Goal: Task Accomplishment & Management: Manage account settings

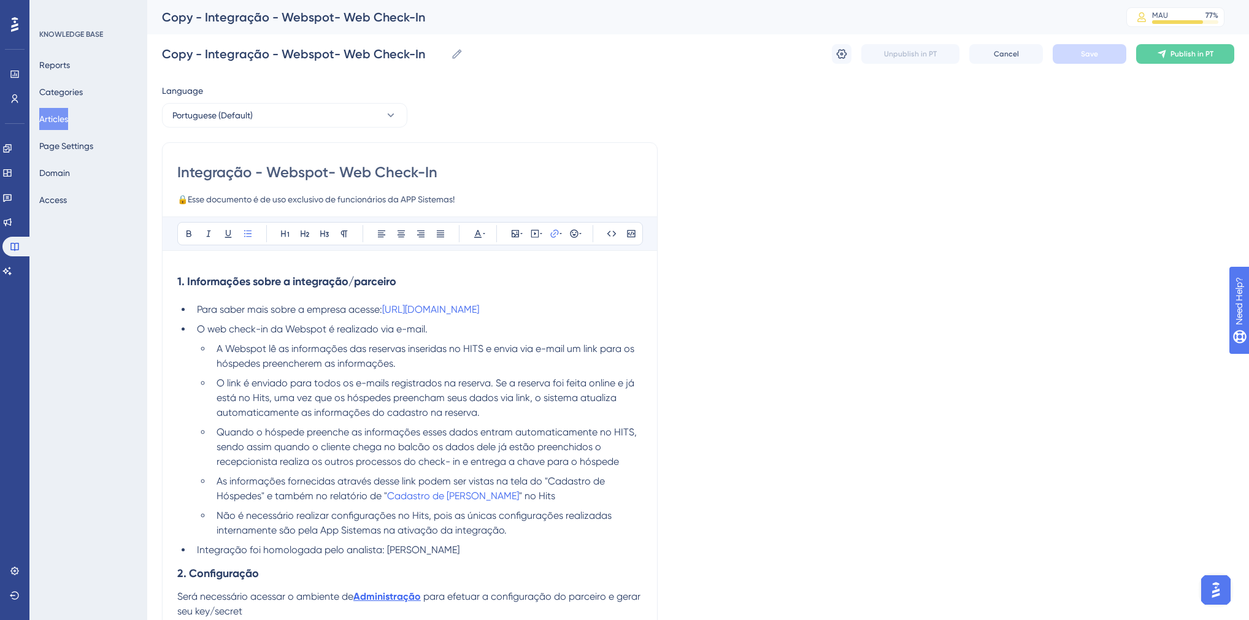
drag, startPoint x: 383, startPoint y: 308, endPoint x: 527, endPoint y: 313, distance: 144.8
click at [527, 313] on li "Para saber mais sobre a empresa acesse: [URL][DOMAIN_NAME]" at bounding box center [417, 309] width 450 height 15
click at [550, 235] on icon at bounding box center [554, 233] width 8 height 8
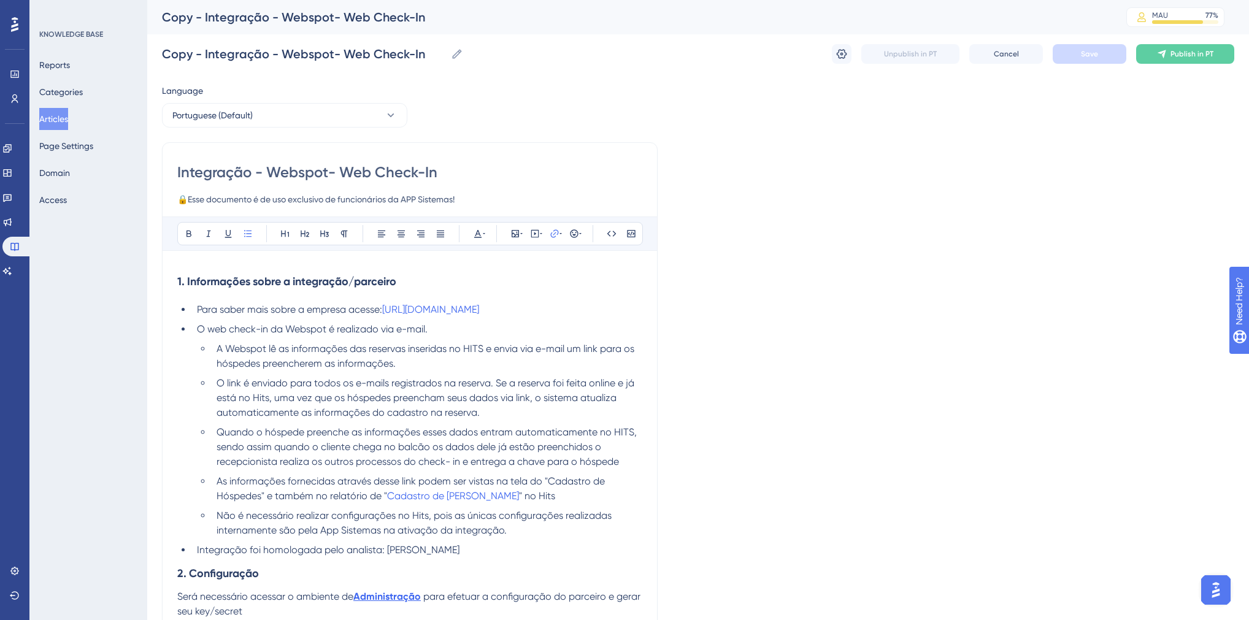
click at [532, 329] on li "O web check-in da Webspot é realizado via e-mail." at bounding box center [417, 329] width 450 height 15
drag, startPoint x: 530, startPoint y: 305, endPoint x: 385, endPoint y: 307, distance: 144.7
click at [385, 307] on li "Para saber mais sobre a empresa acesse: [URL][DOMAIN_NAME]" at bounding box center [417, 309] width 450 height 15
click at [555, 237] on icon at bounding box center [554, 234] width 10 height 10
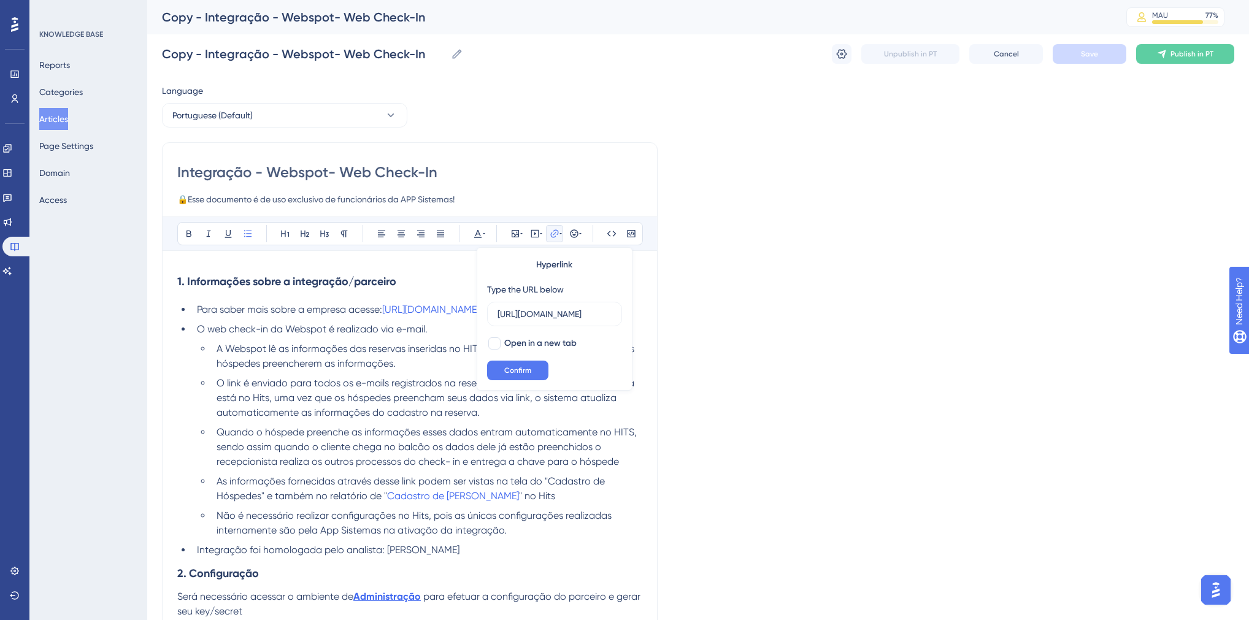
scroll to position [0, 0]
drag, startPoint x: 525, startPoint y: 309, endPoint x: 384, endPoint y: 314, distance: 140.5
click at [384, 314] on li "Para saber mais sobre a empresa acesse: [URL][DOMAIN_NAME]" at bounding box center [417, 309] width 450 height 15
click at [565, 315] on input "[URL][DOMAIN_NAME]" at bounding box center [554, 313] width 114 height 13
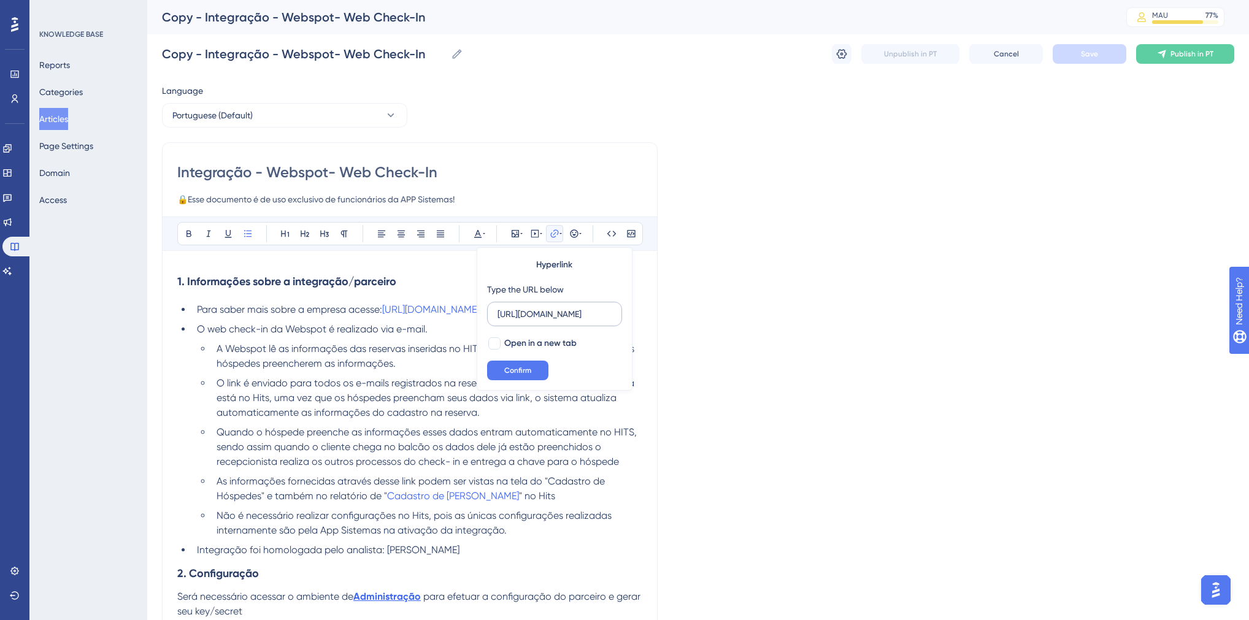
click at [565, 315] on input "[URL][DOMAIN_NAME]" at bounding box center [554, 313] width 114 height 13
click at [445, 406] on span "O link é enviado para todos os e-mails registrados na reserva. Se a reserva foi…" at bounding box center [426, 397] width 420 height 41
click at [197, 328] on span "O web check-in da Webspot é realizado via e-mail." at bounding box center [312, 329] width 231 height 12
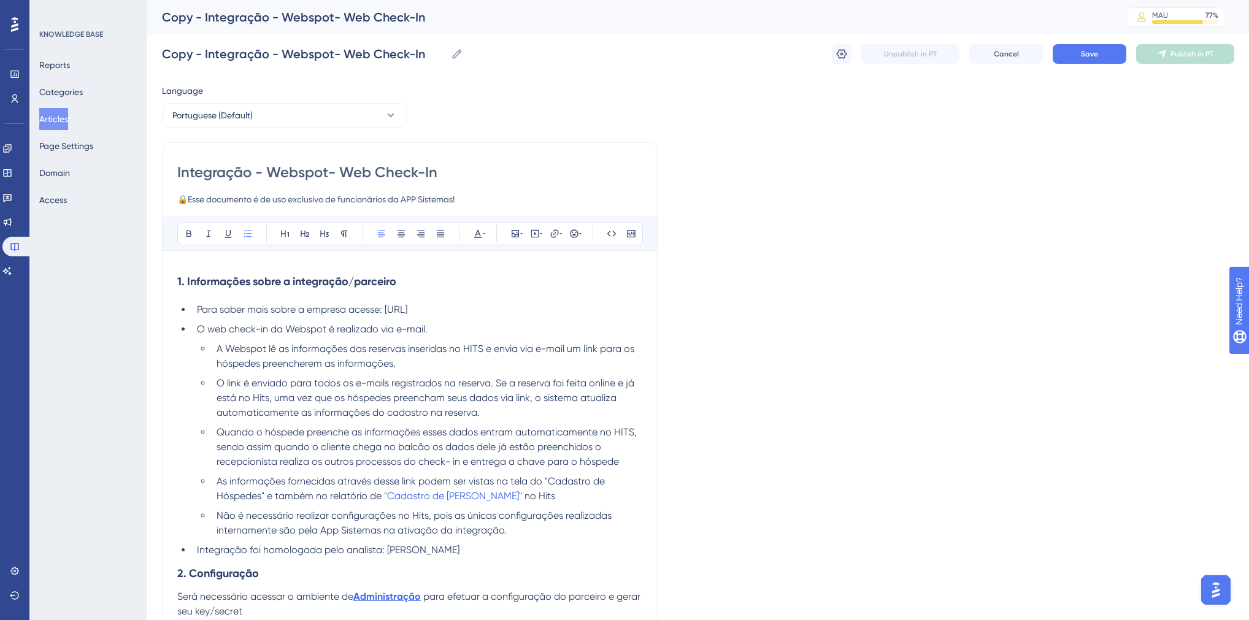
drag, startPoint x: 464, startPoint y: 307, endPoint x: 386, endPoint y: 305, distance: 78.5
click at [386, 305] on li "Para saber mais sobre a empresa acesse: [URL]" at bounding box center [417, 309] width 450 height 15
click at [556, 232] on icon at bounding box center [554, 234] width 10 height 10
drag, startPoint x: 542, startPoint y: 308, endPoint x: 496, endPoint y: 309, distance: 46.0
click at [497, 309] on input "https://" at bounding box center [554, 313] width 114 height 13
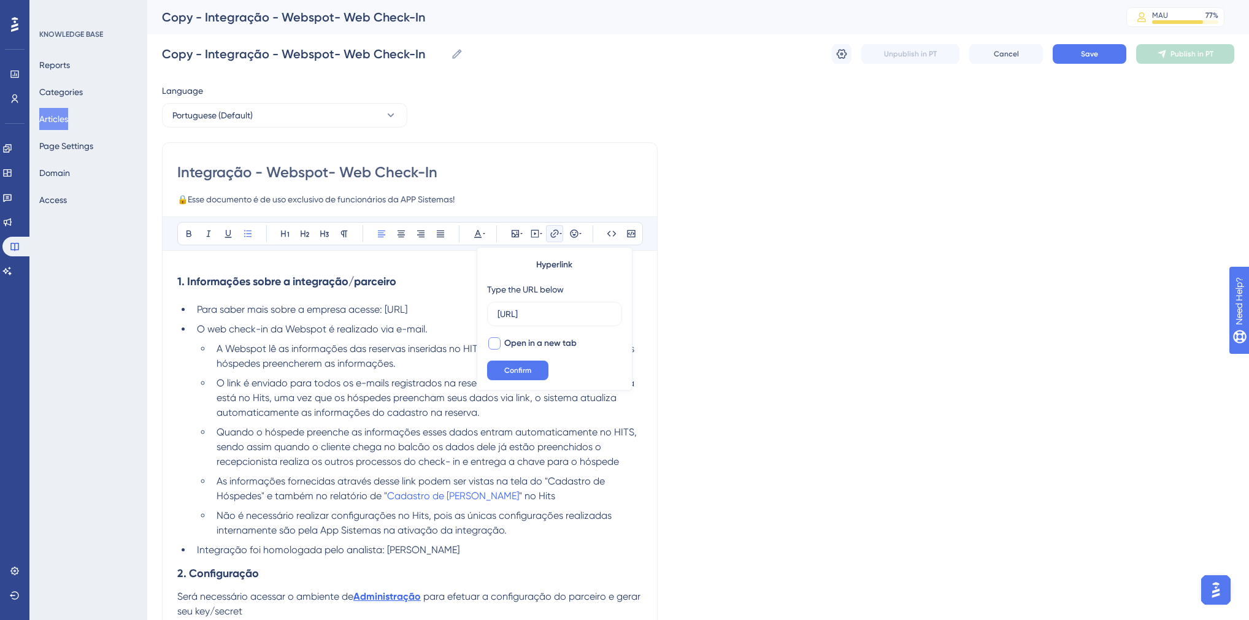
type input "[URL]"
click at [518, 343] on span "Open in a new tab" at bounding box center [540, 343] width 72 height 15
checkbox input "true"
click at [512, 367] on span "Confirm" at bounding box center [517, 370] width 27 height 10
click at [340, 331] on span "O web check-in da Webspot é realizado via e-mail." at bounding box center [312, 329] width 231 height 12
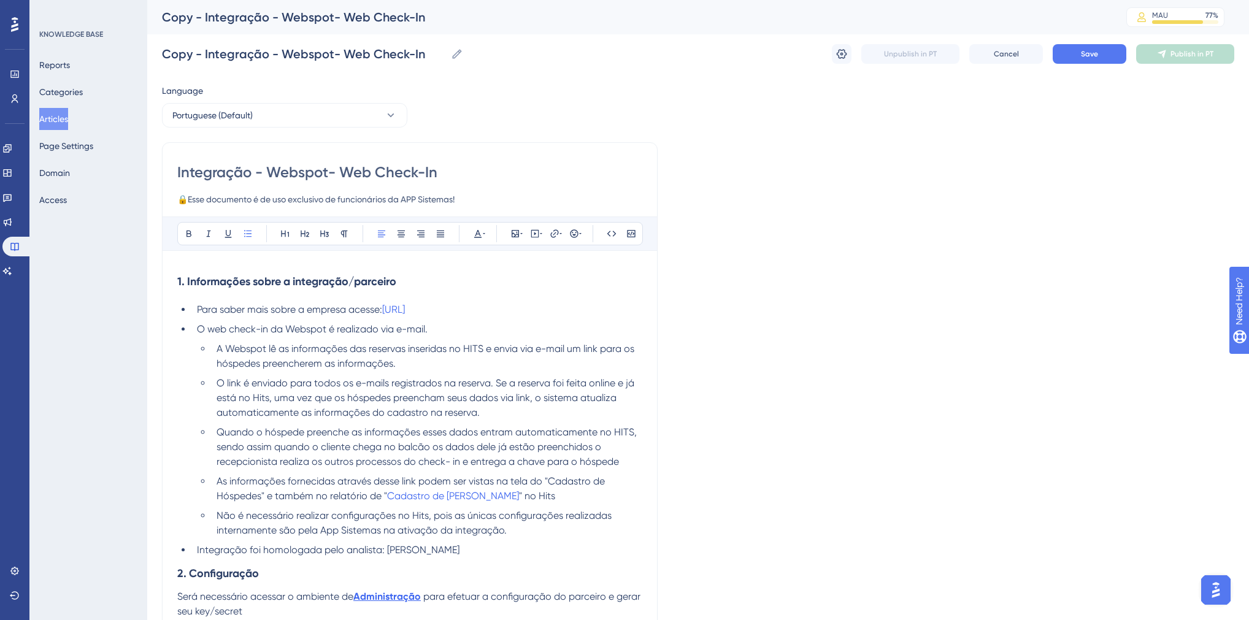
drag, startPoint x: 329, startPoint y: 177, endPoint x: 270, endPoint y: 177, distance: 58.9
click at [270, 177] on input "Integração - Webspot- Web Check-In" at bounding box center [409, 173] width 465 height 20
type input "Integração - MAKE TALK (Chatbot) - Web Check-In"
click at [841, 56] on icon at bounding box center [841, 54] width 12 height 12
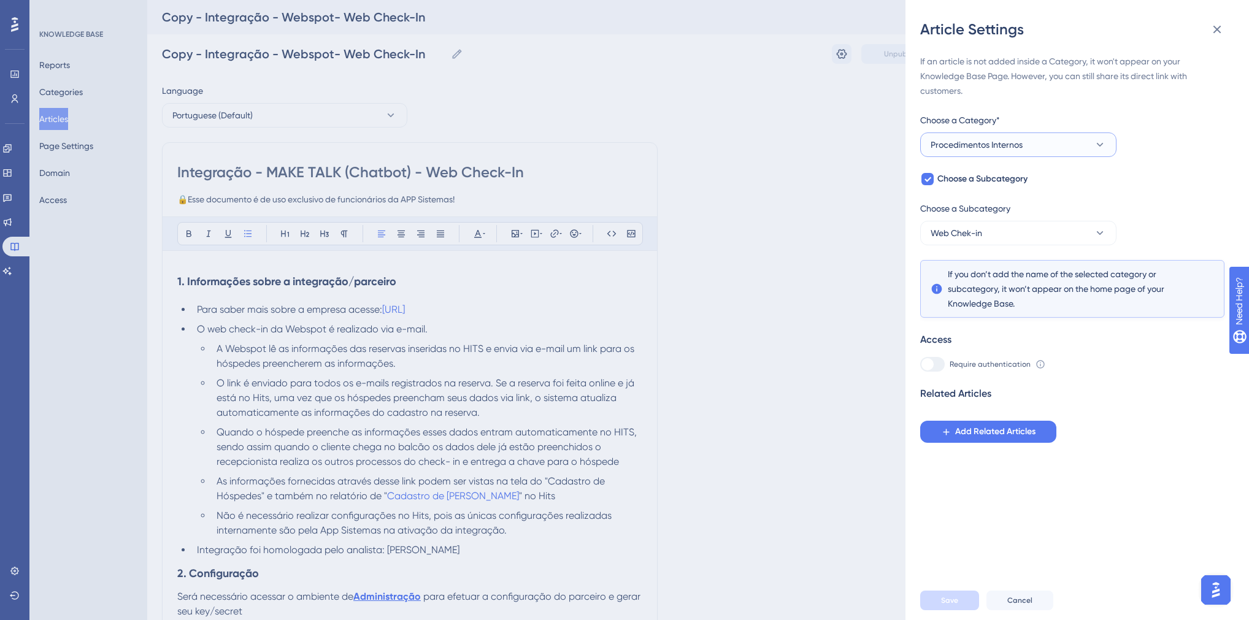
click at [960, 148] on span "Procedimentos Internos" at bounding box center [976, 144] width 92 height 15
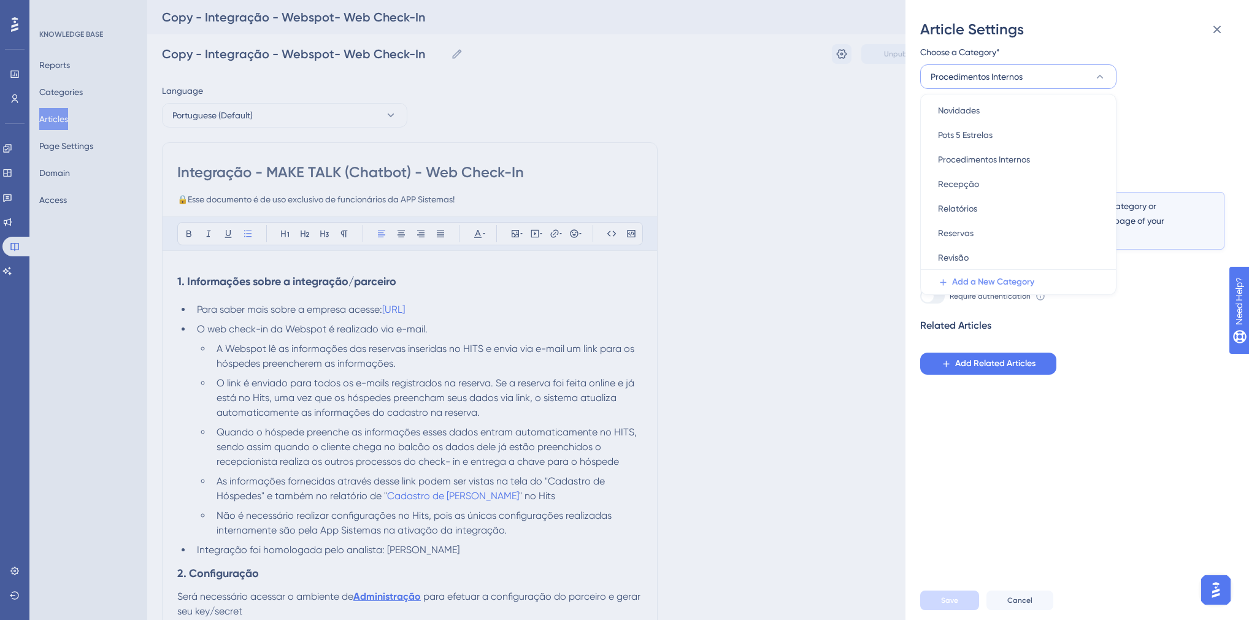
scroll to position [70, 0]
click at [959, 257] on span "Revisão" at bounding box center [953, 255] width 31 height 15
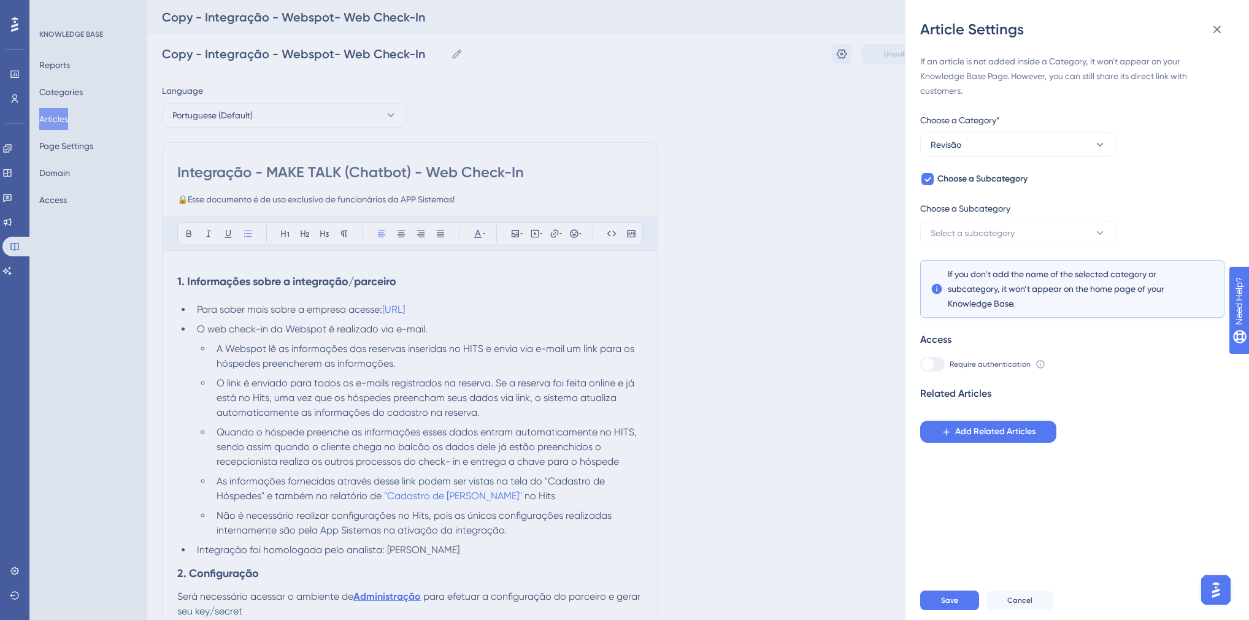
scroll to position [0, 0]
click at [954, 604] on span "Save" at bounding box center [949, 600] width 17 height 10
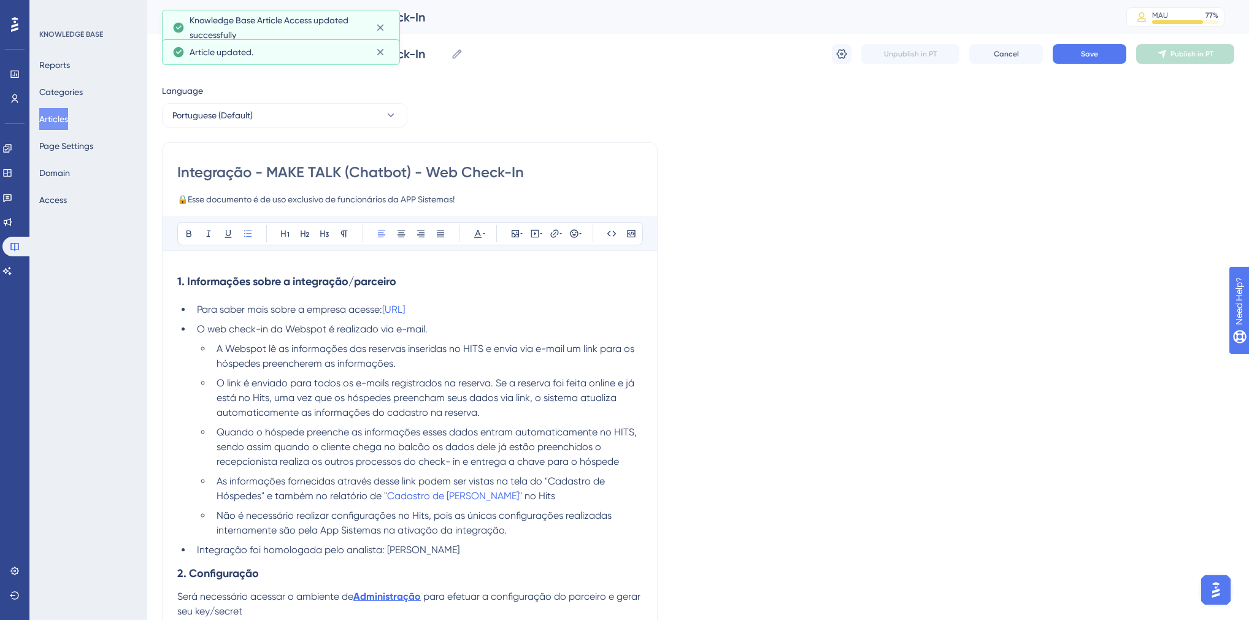
click at [378, 54] on icon at bounding box center [380, 52] width 7 height 7
click at [279, 61] on input "Copy - Integração - Webspot- Web Check-In" at bounding box center [304, 53] width 284 height 17
click at [413, 172] on input "Integração - MAKE TALK (Chatbot) - Web Check-In" at bounding box center [409, 173] width 465 height 20
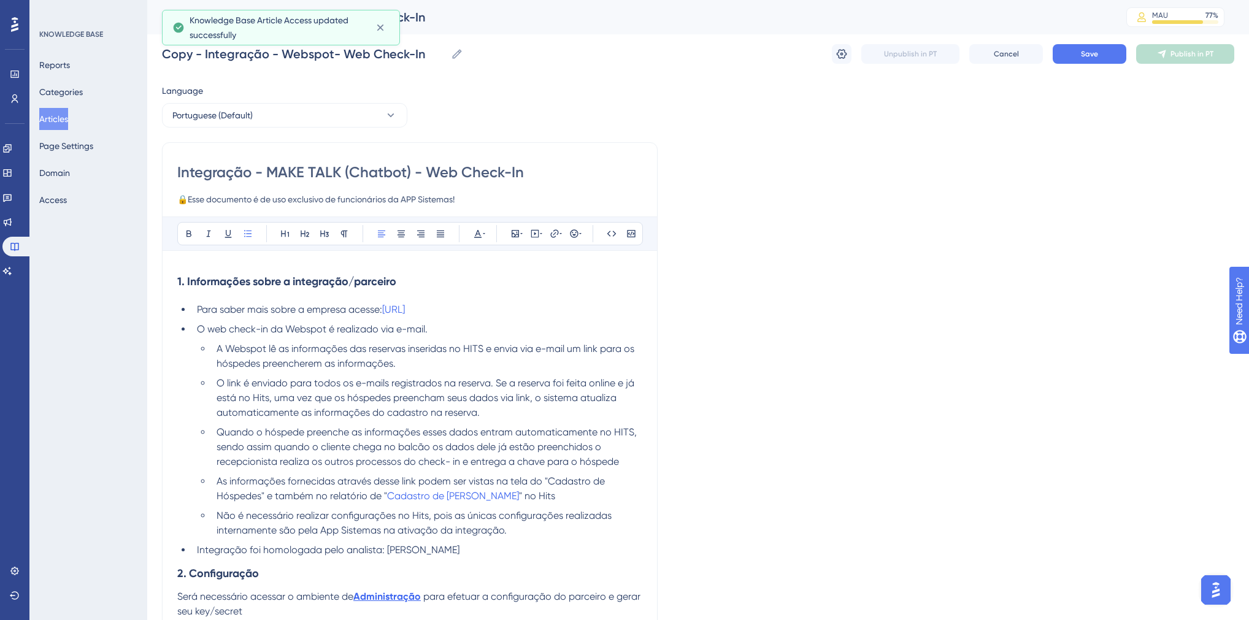
click at [413, 172] on input "Integração - MAKE TALK (Chatbot) - Web Check-In" at bounding box center [409, 173] width 465 height 20
click at [294, 59] on input "Copy - Integração - Webspot- Web Check-In" at bounding box center [304, 53] width 284 height 17
paste input "Integração - MAKE TALK (Chatbot)"
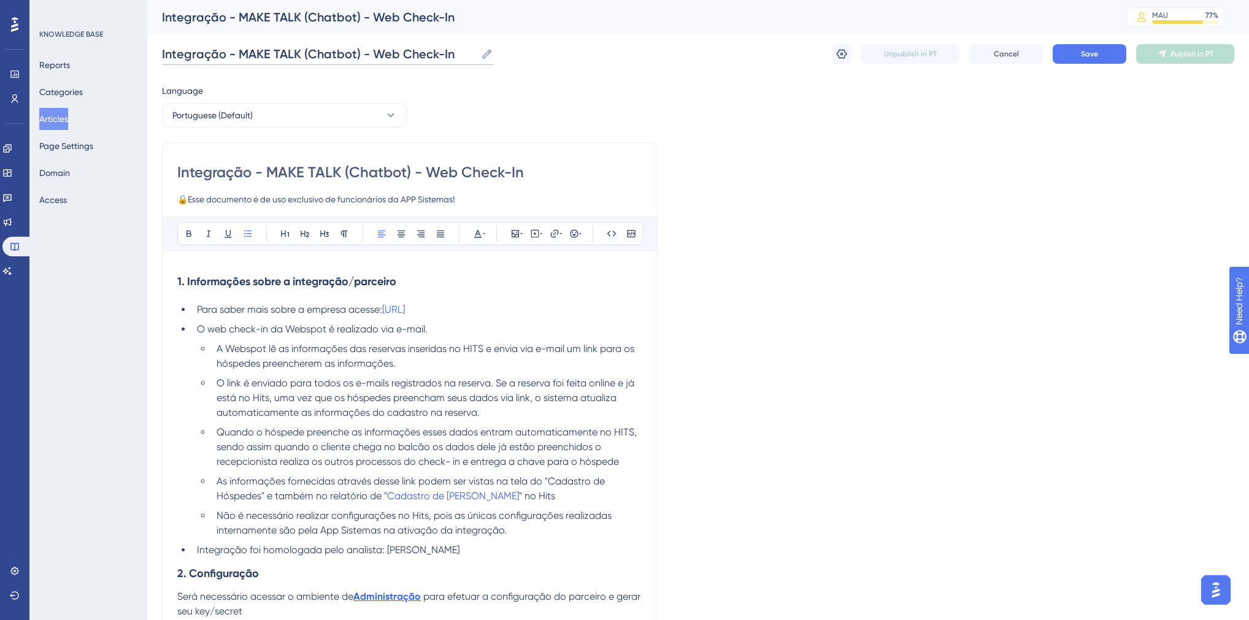
type input "Integração - MAKE TALK (Chatbot) - Web Check-In"
click at [1055, 53] on button "Save" at bounding box center [1089, 54] width 74 height 20
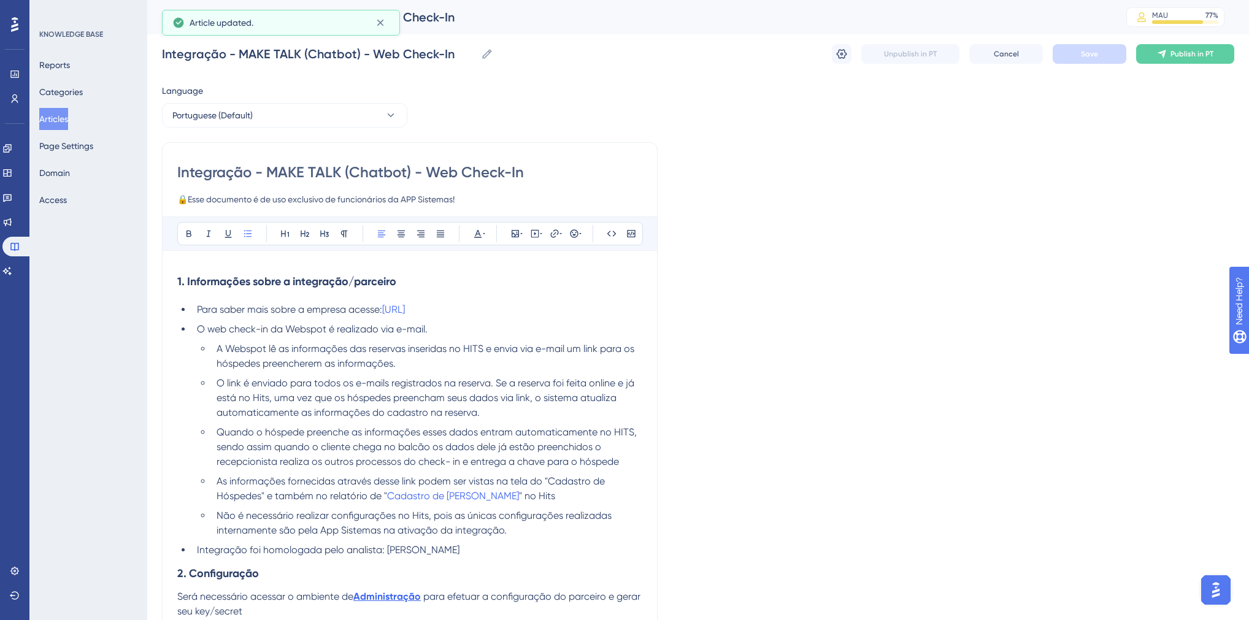
click at [284, 330] on span "O web check-in da Webspot é realizado via e-mail." at bounding box center [312, 329] width 231 height 12
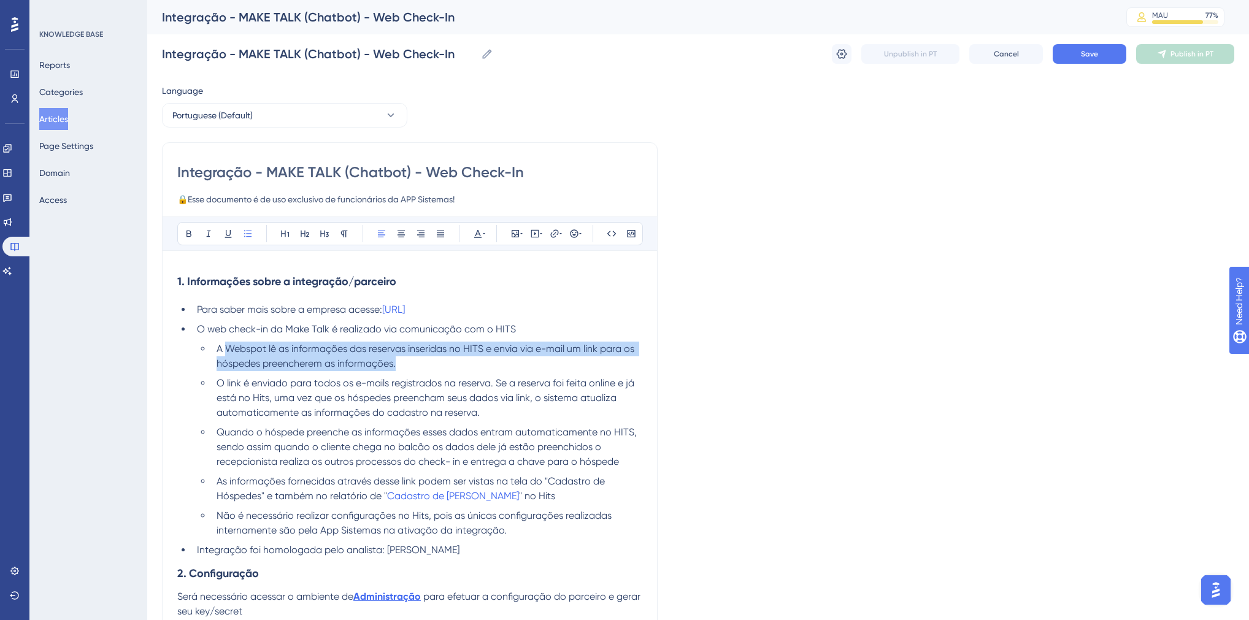
drag, startPoint x: 375, startPoint y: 364, endPoint x: 229, endPoint y: 349, distance: 147.3
click at [229, 350] on li "A Webspot lê as informações das reservas inseridas no HITS e envia via e-mail u…" at bounding box center [427, 356] width 430 height 29
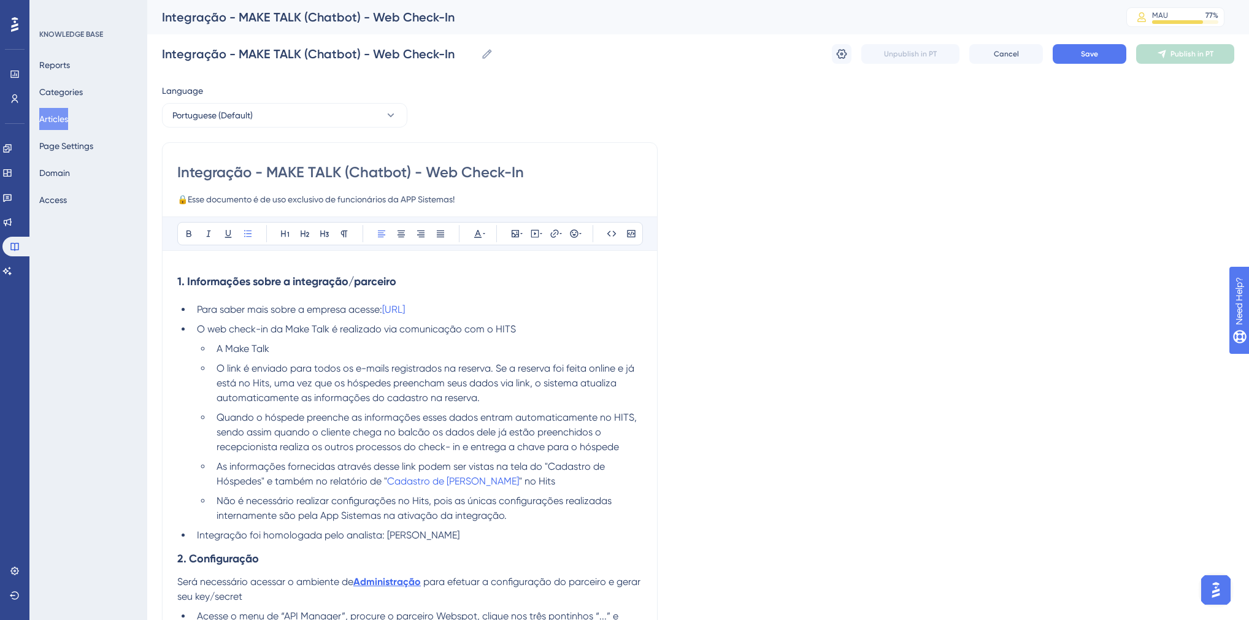
click at [430, 535] on span "Integração foi homologada pelo analista: [PERSON_NAME]" at bounding box center [328, 535] width 262 height 12
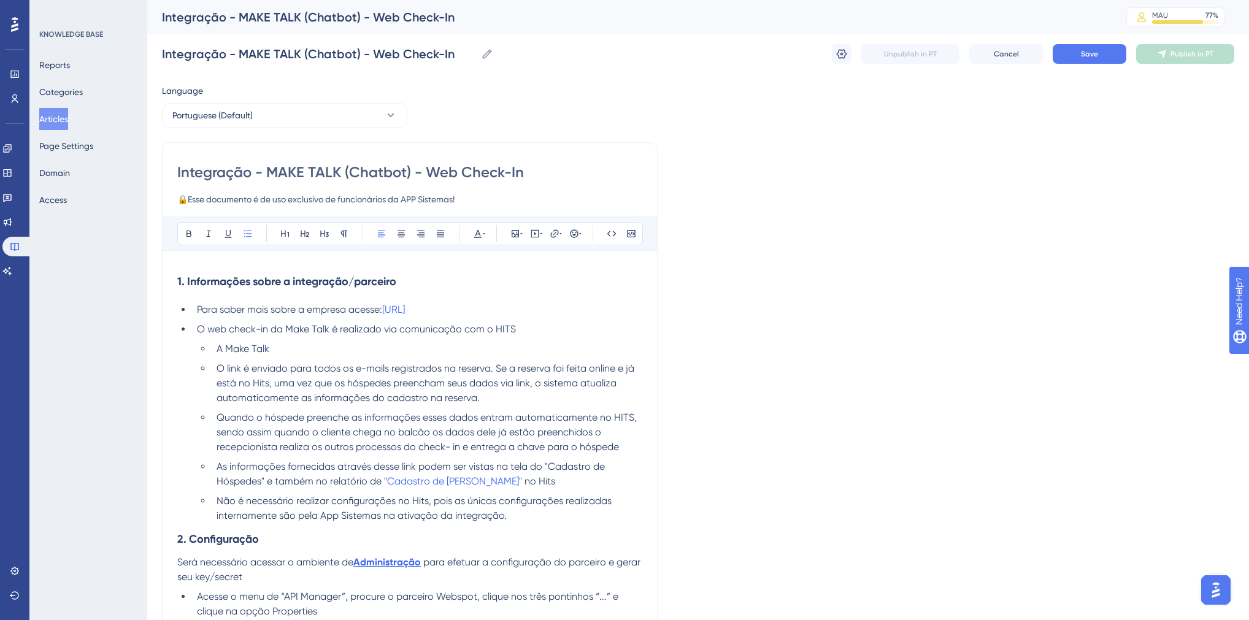
click at [276, 349] on li "A Make Talk" at bounding box center [427, 349] width 430 height 15
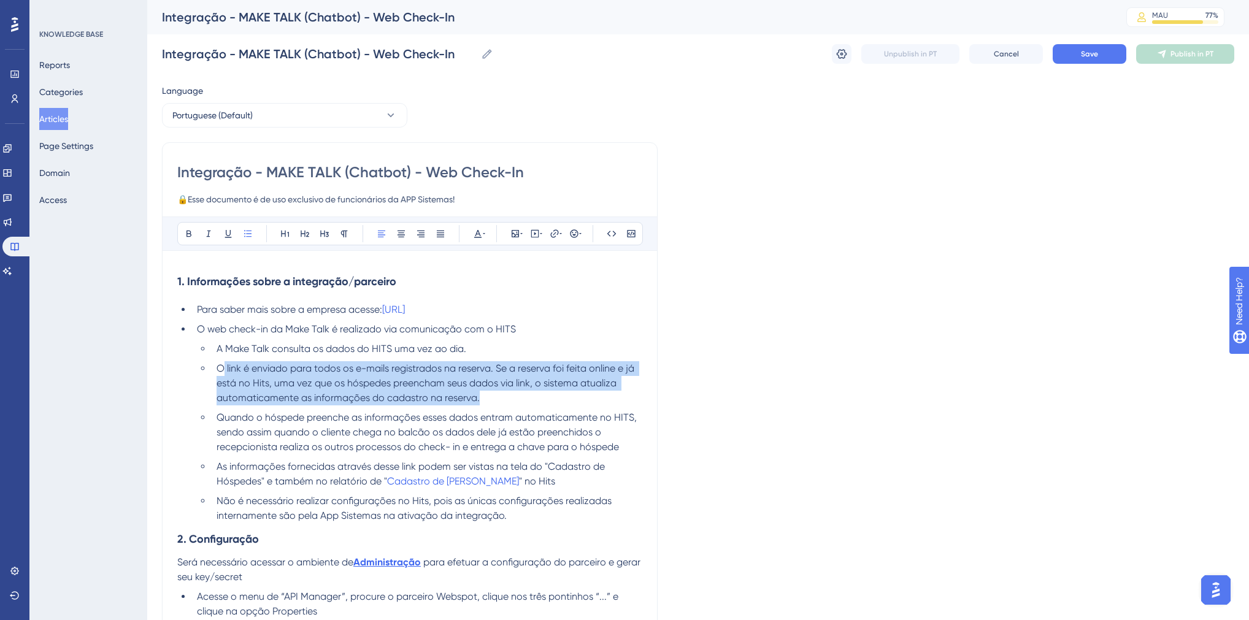
drag, startPoint x: 484, startPoint y: 395, endPoint x: 221, endPoint y: 370, distance: 264.3
click at [221, 370] on li "O link é enviado para todos os e-mails registrados na reserva. Se a reserva foi…" at bounding box center [427, 383] width 430 height 44
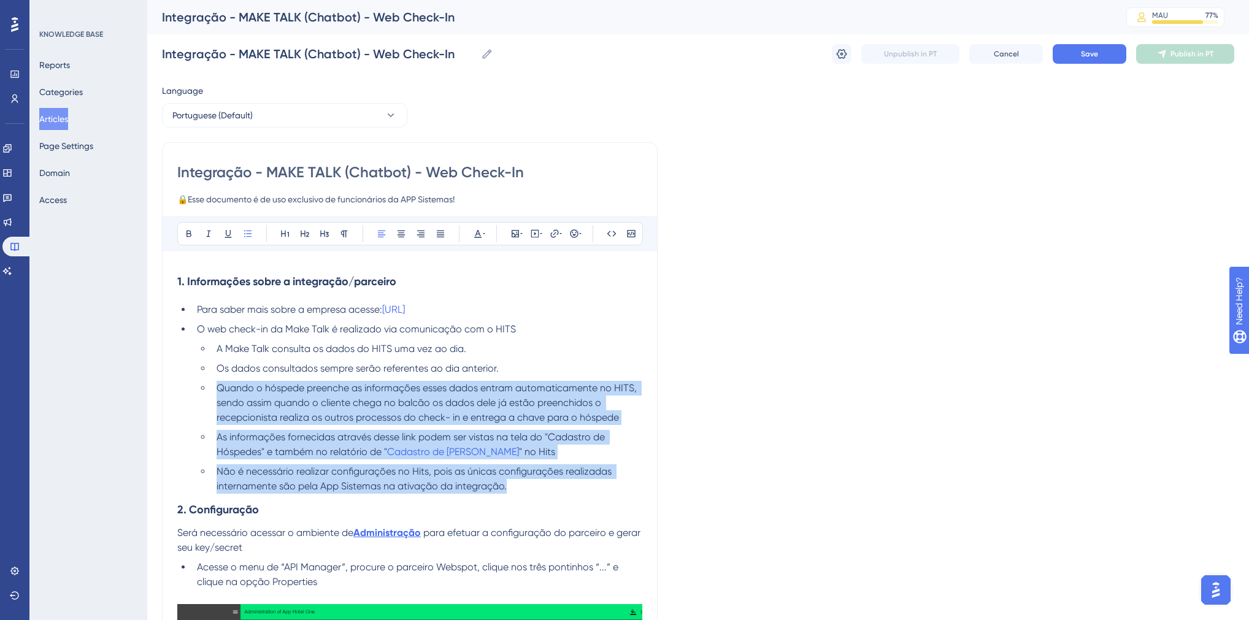
drag, startPoint x: 513, startPoint y: 481, endPoint x: 218, endPoint y: 388, distance: 308.9
click at [218, 388] on ul "A Make Talk consulta os dados do HITS uma vez ao dia. Os dados consultados semp…" at bounding box center [419, 418] width 445 height 152
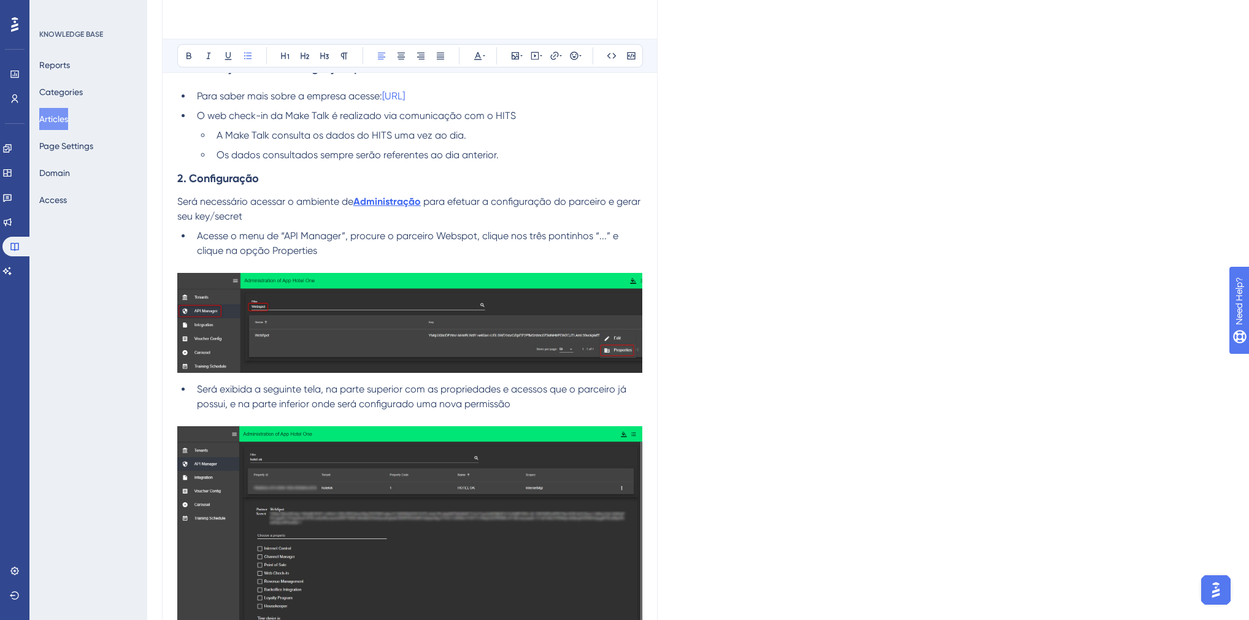
scroll to position [294, 0]
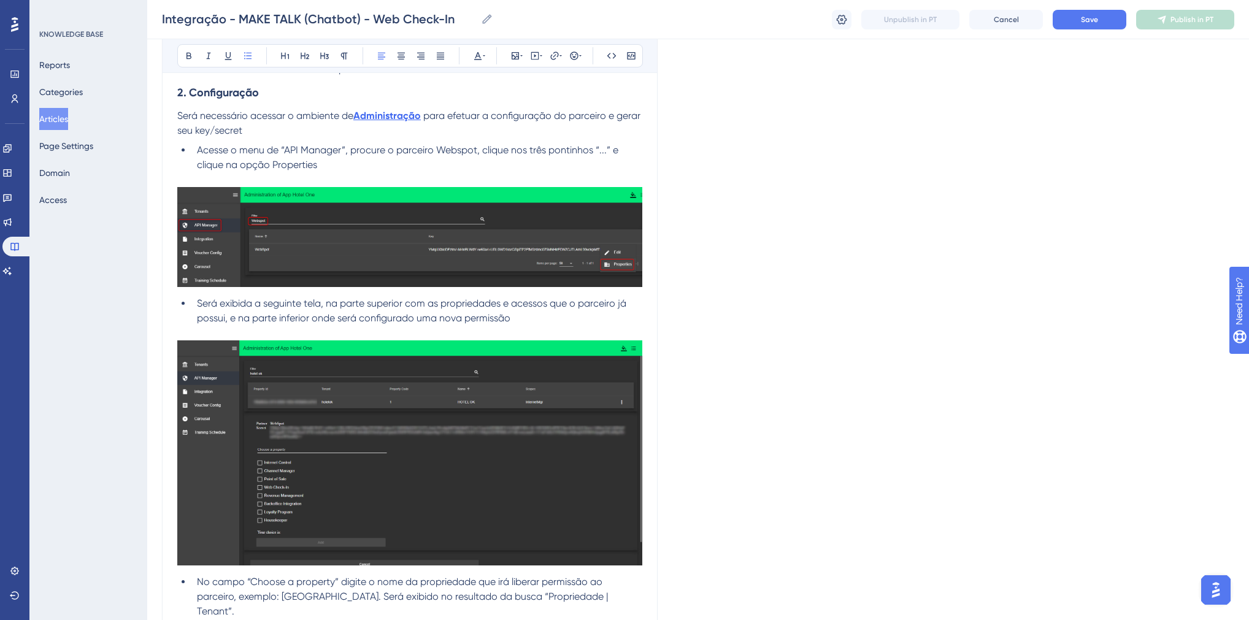
click at [351, 247] on img at bounding box center [409, 237] width 465 height 100
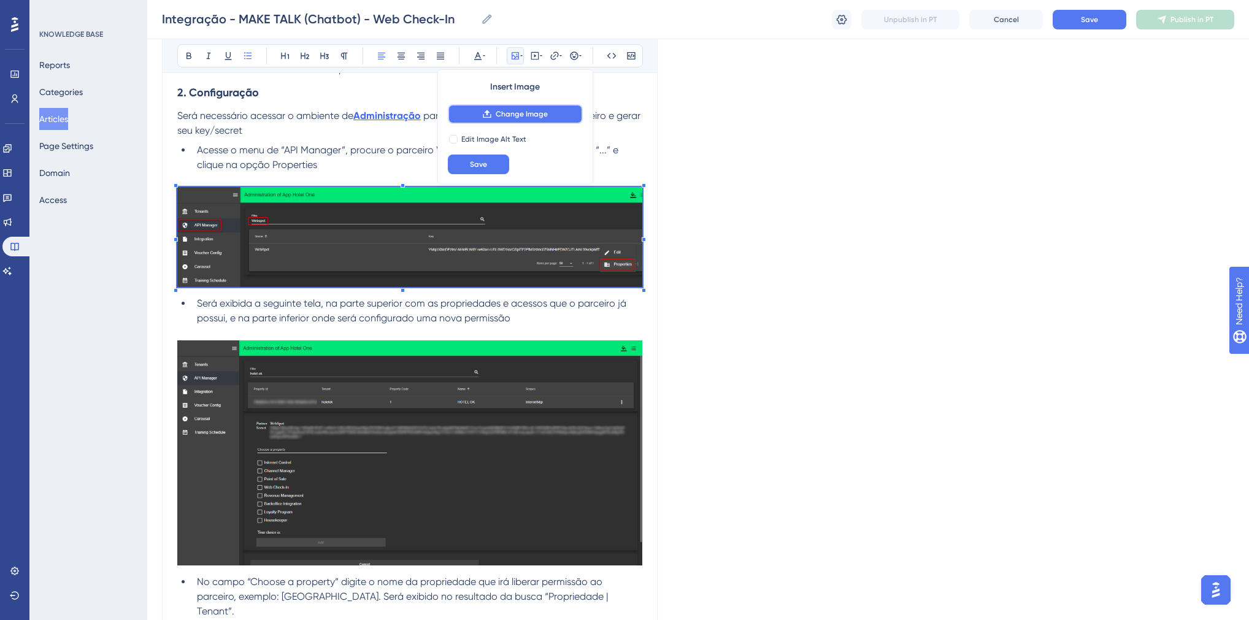
click at [499, 113] on span "Change Image" at bounding box center [521, 114] width 52 height 10
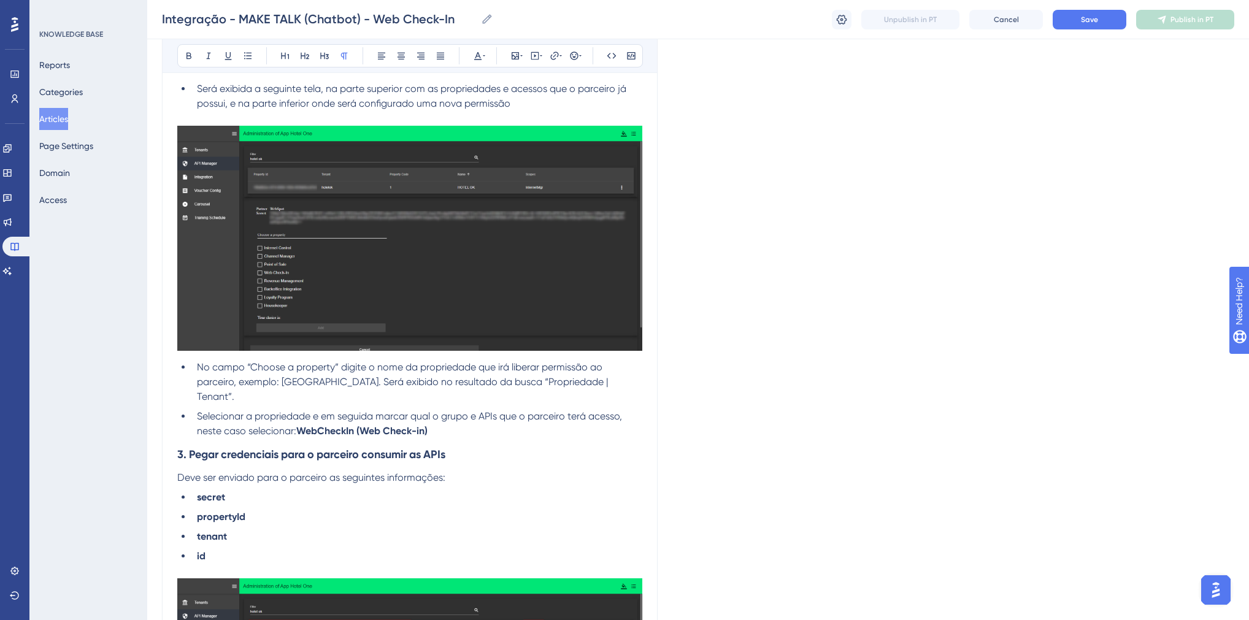
scroll to position [540, 0]
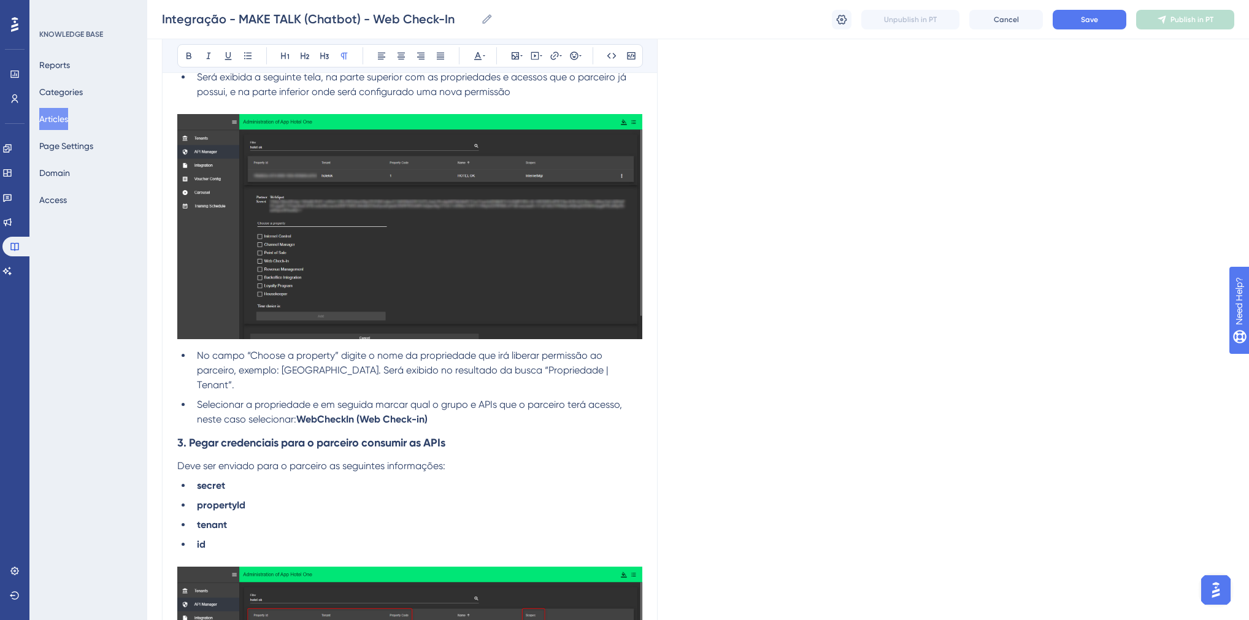
click at [338, 280] on img at bounding box center [409, 226] width 465 height 225
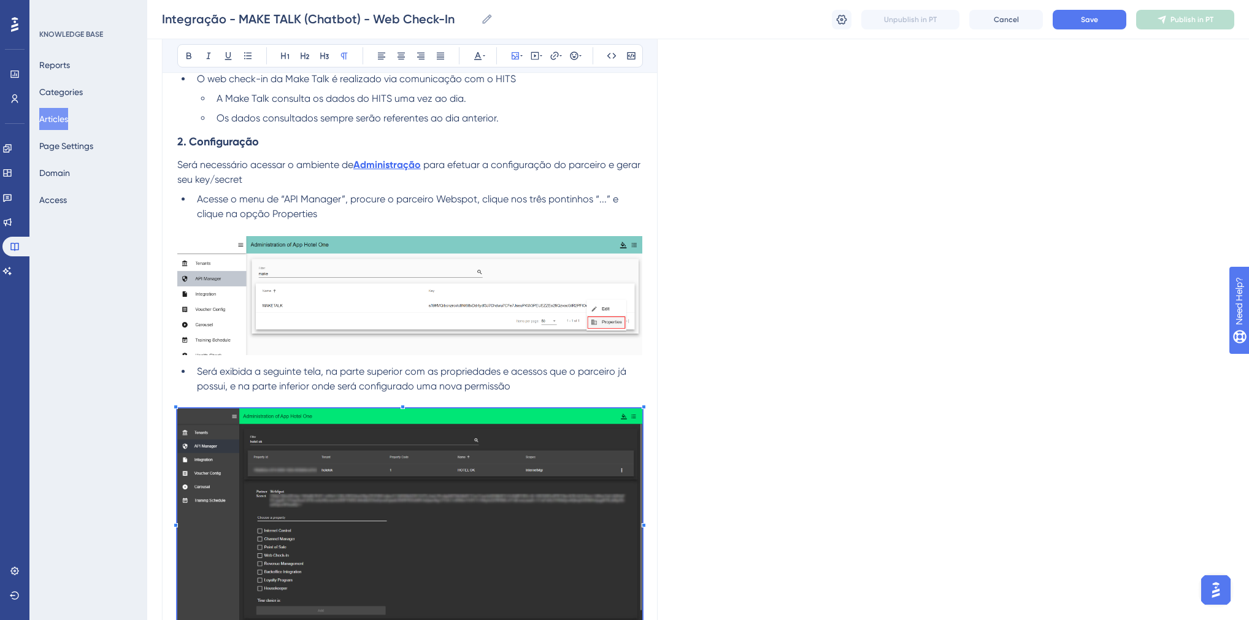
click at [374, 327] on img at bounding box center [409, 295] width 465 height 119
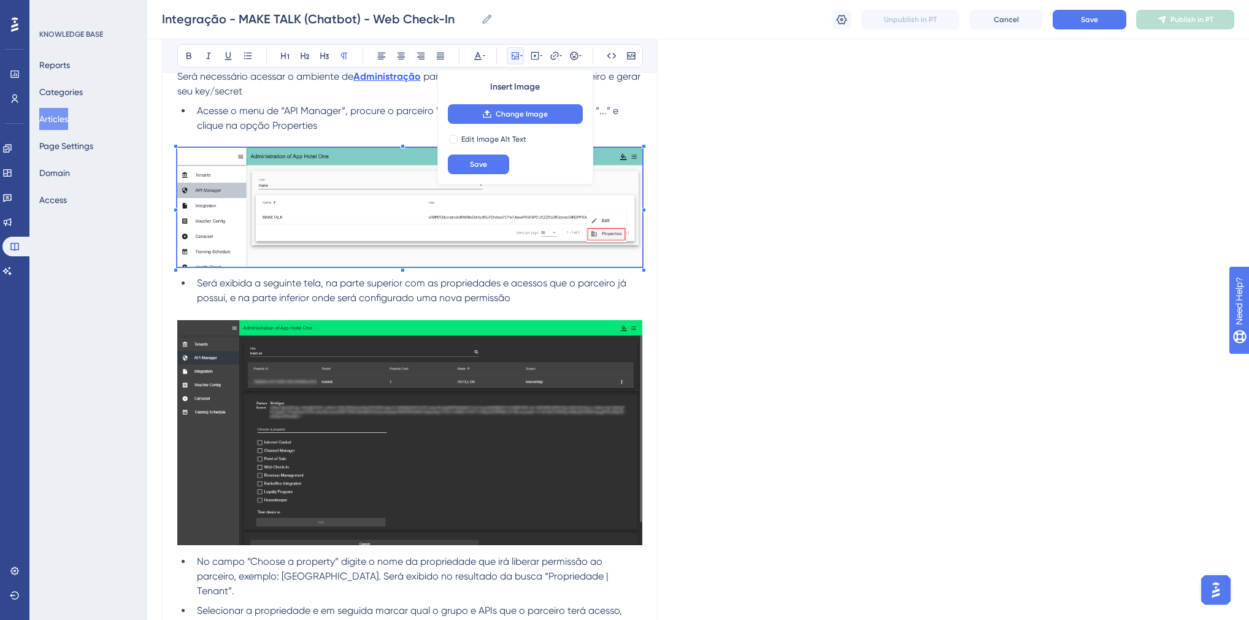
scroll to position [343, 0]
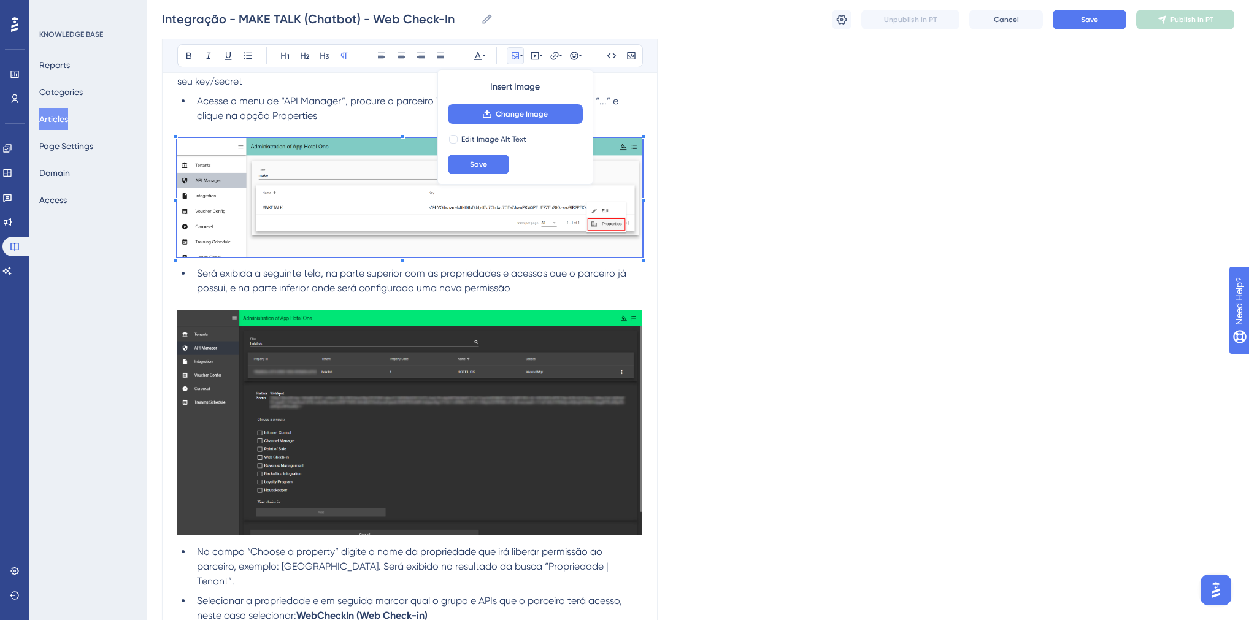
click at [417, 402] on img at bounding box center [409, 422] width 465 height 225
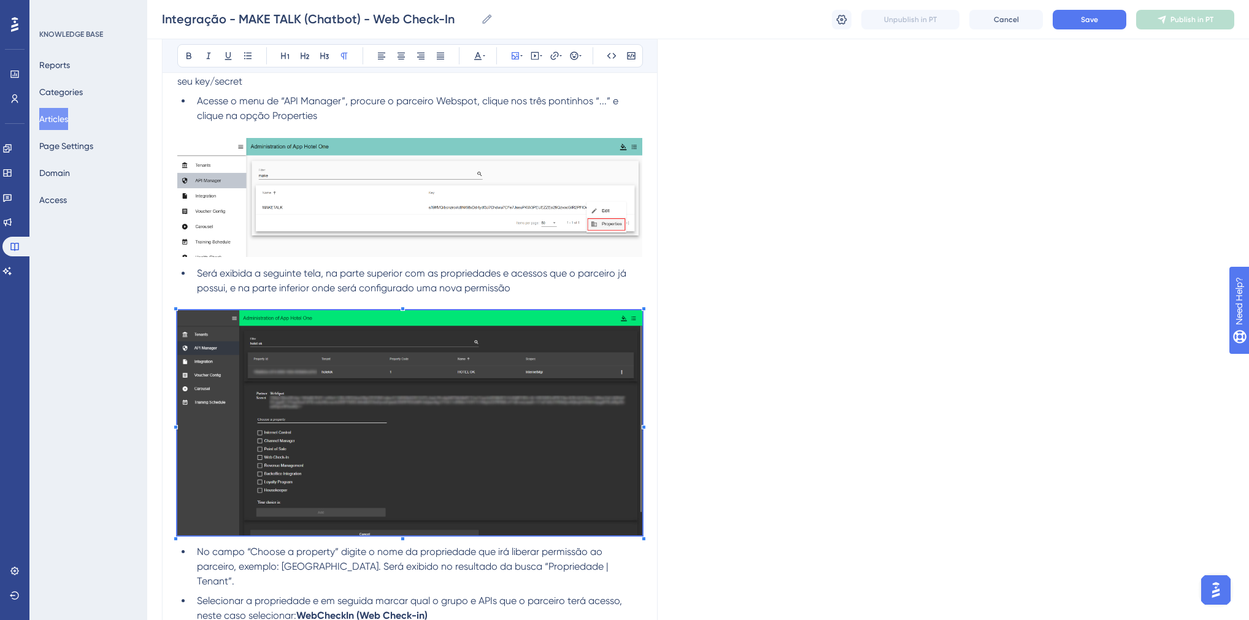
click at [440, 405] on img at bounding box center [409, 422] width 465 height 225
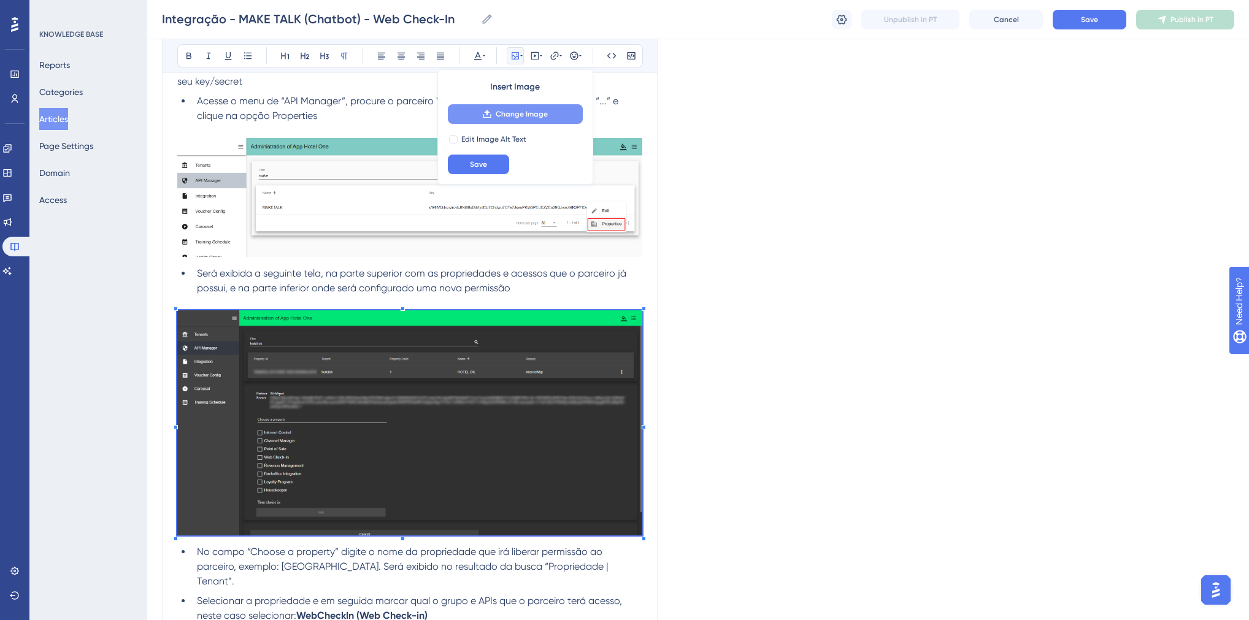
click at [488, 115] on icon at bounding box center [487, 114] width 10 height 10
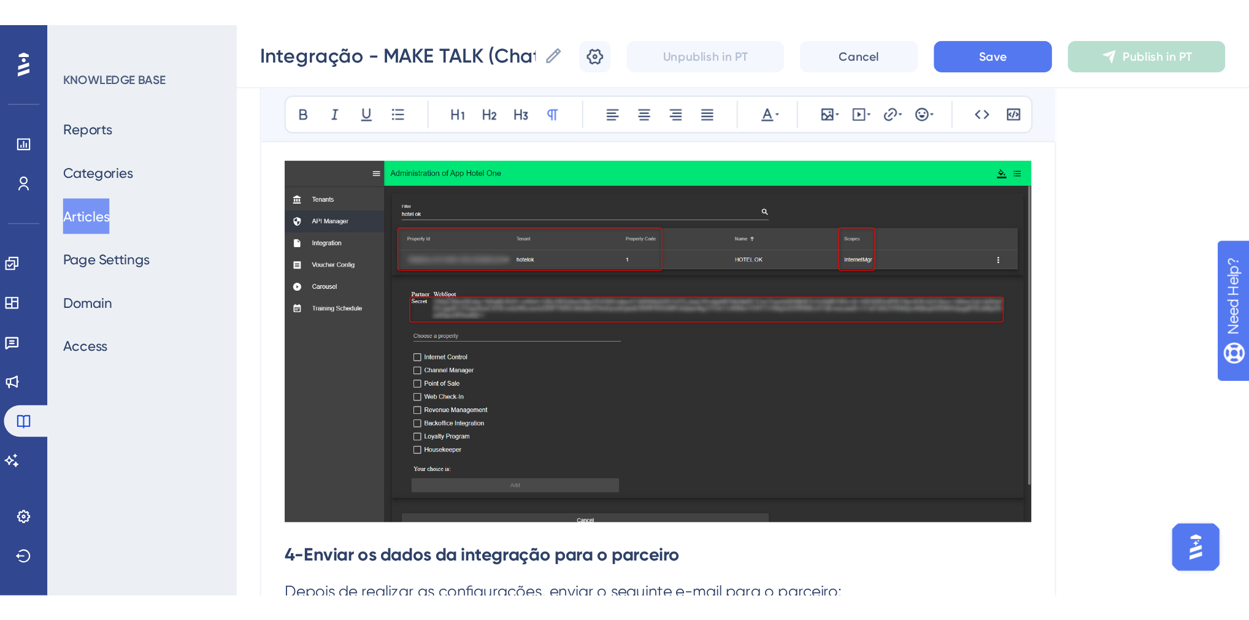
scroll to position [1030, 0]
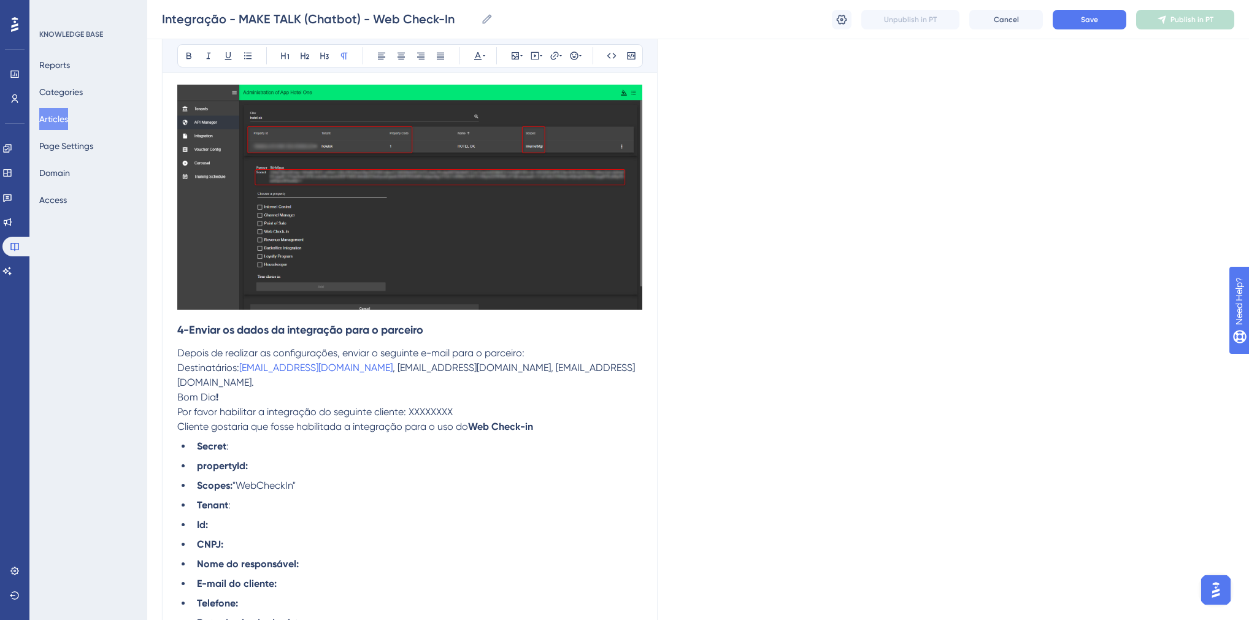
click at [396, 220] on img at bounding box center [409, 197] width 465 height 225
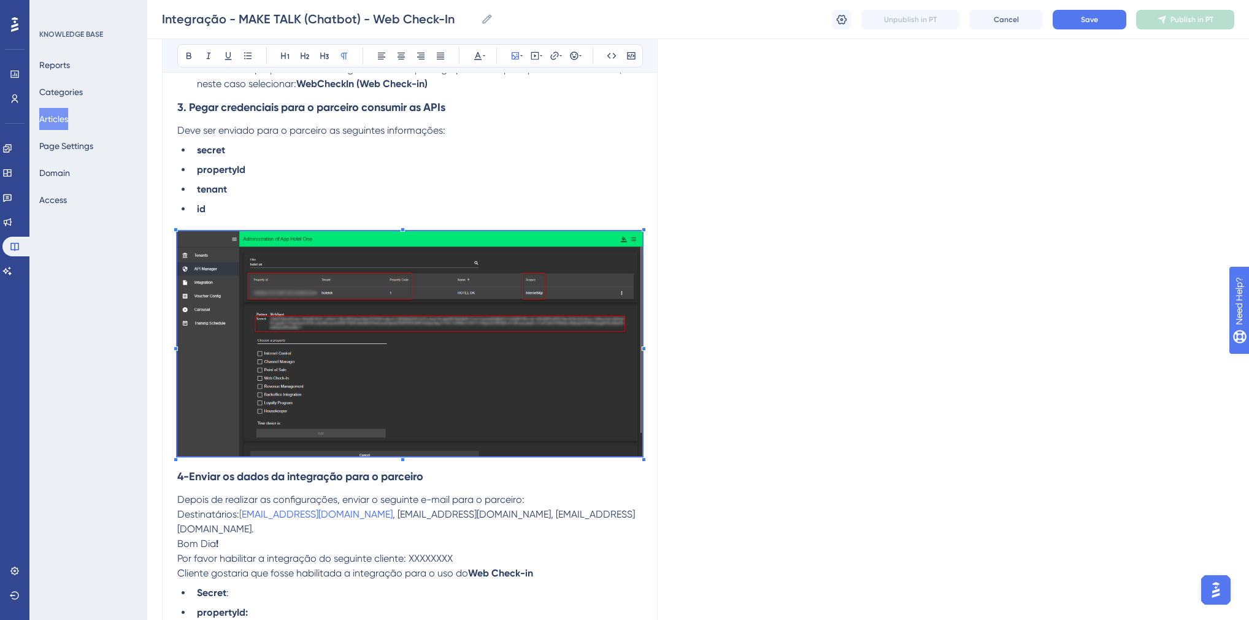
scroll to position [883, 0]
click at [516, 280] on img at bounding box center [409, 344] width 465 height 225
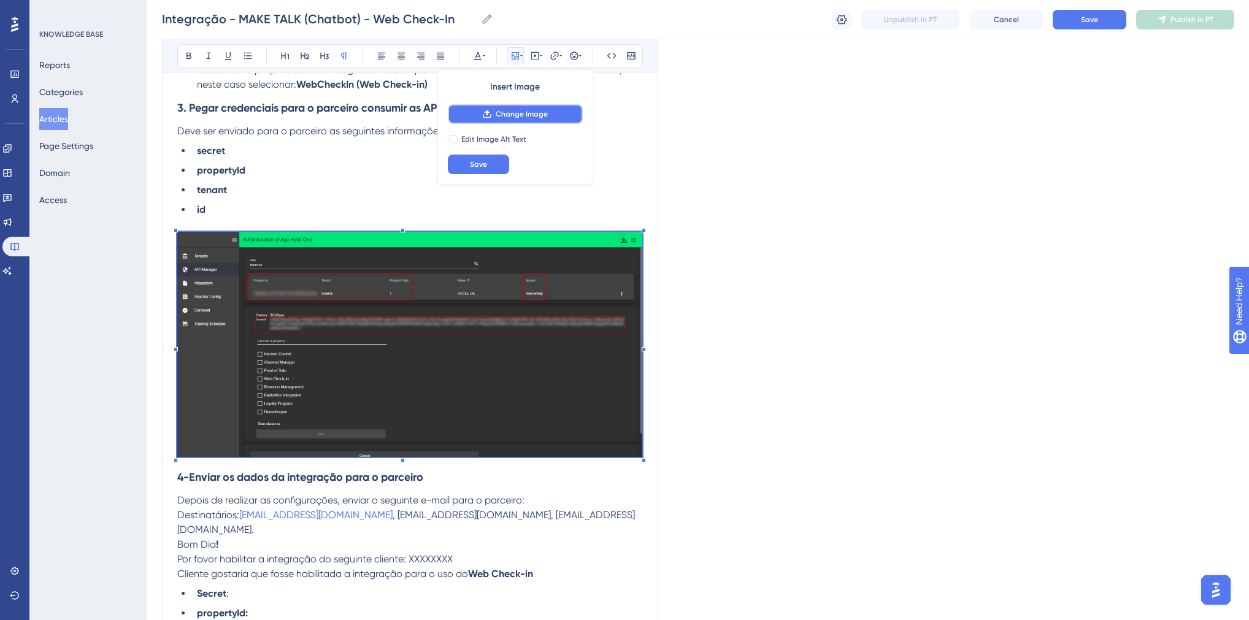
click at [507, 113] on span "Change Image" at bounding box center [521, 114] width 52 height 10
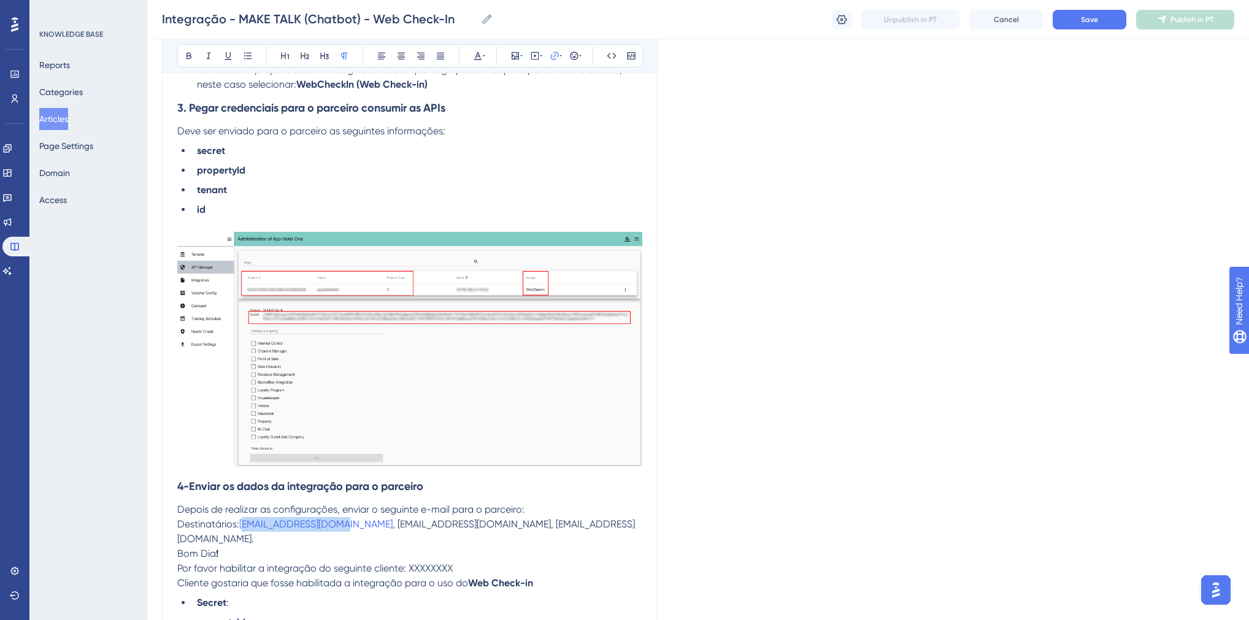
drag, startPoint x: 338, startPoint y: 511, endPoint x: 243, endPoint y: 518, distance: 95.9
click at [243, 518] on p "Destinatários: [EMAIL_ADDRESS][DOMAIN_NAME] , [EMAIL_ADDRESS][DOMAIN_NAME], [EM…" at bounding box center [409, 531] width 465 height 29
click at [341, 518] on span ", [EMAIL_ADDRESS][DOMAIN_NAME], [EMAIL_ADDRESS][DOMAIN_NAME]." at bounding box center [405, 531] width 457 height 26
drag, startPoint x: 318, startPoint y: 513, endPoint x: 243, endPoint y: 515, distance: 74.2
click at [243, 518] on span "Destinatários: [PERSON_NAME][EMAIL_ADDRESS], [EMAIL_ADDRESS][DOMAIN_NAME], [EMA…" at bounding box center [406, 531] width 458 height 26
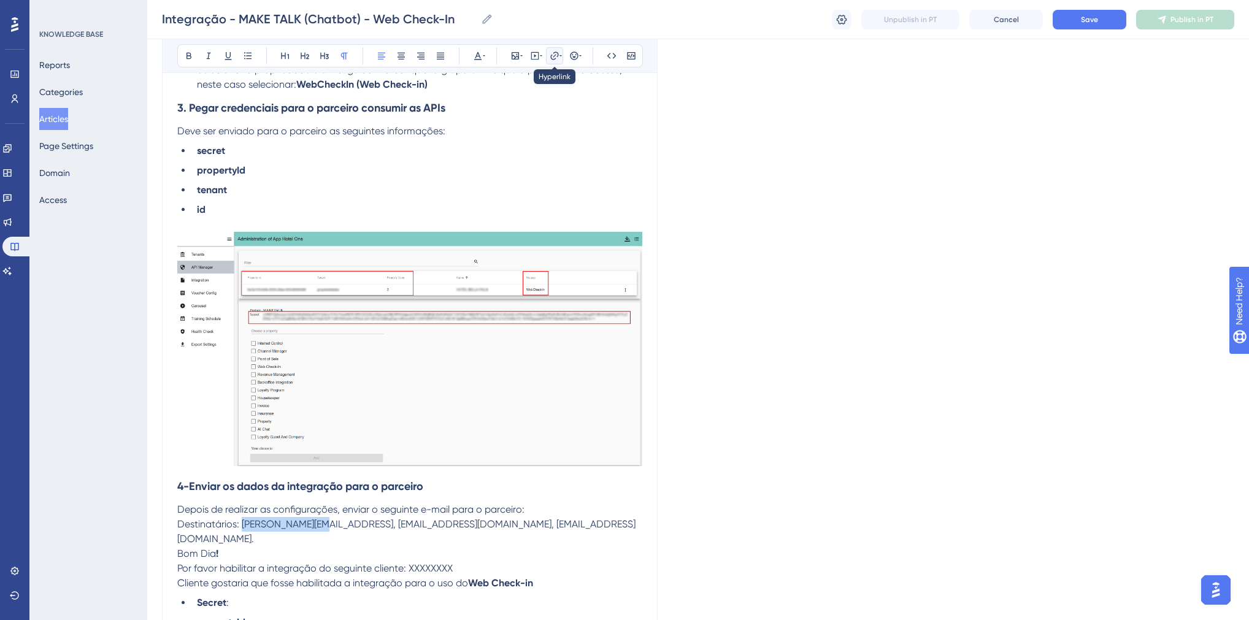
click at [557, 56] on icon at bounding box center [554, 56] width 10 height 10
drag, startPoint x: 528, startPoint y: 137, endPoint x: 535, endPoint y: 192, distance: 55.0
click at [495, 136] on label "https://" at bounding box center [554, 136] width 135 height 25
click at [497, 136] on input "https://" at bounding box center [554, 135] width 114 height 13
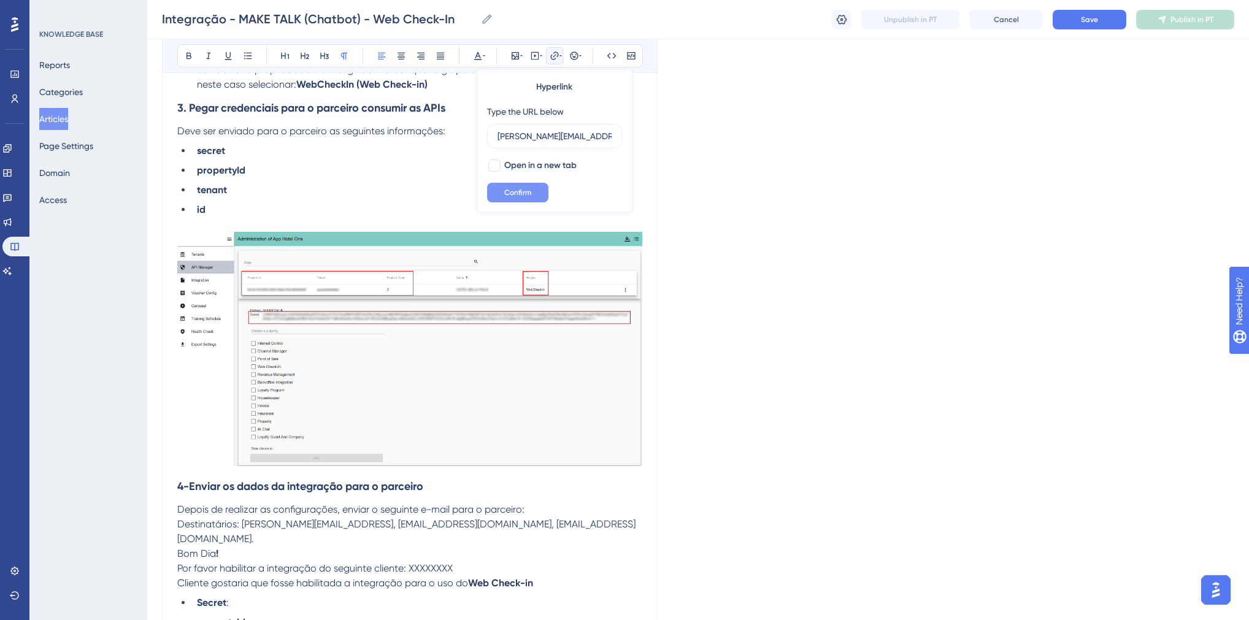
type input "[PERSON_NAME][EMAIL_ADDRESS]"
click at [529, 194] on span "Confirm" at bounding box center [517, 193] width 27 height 10
click at [425, 518] on span ", [EMAIL_ADDRESS][DOMAIN_NAME], [EMAIL_ADDRESS][DOMAIN_NAME]." at bounding box center [405, 531] width 456 height 26
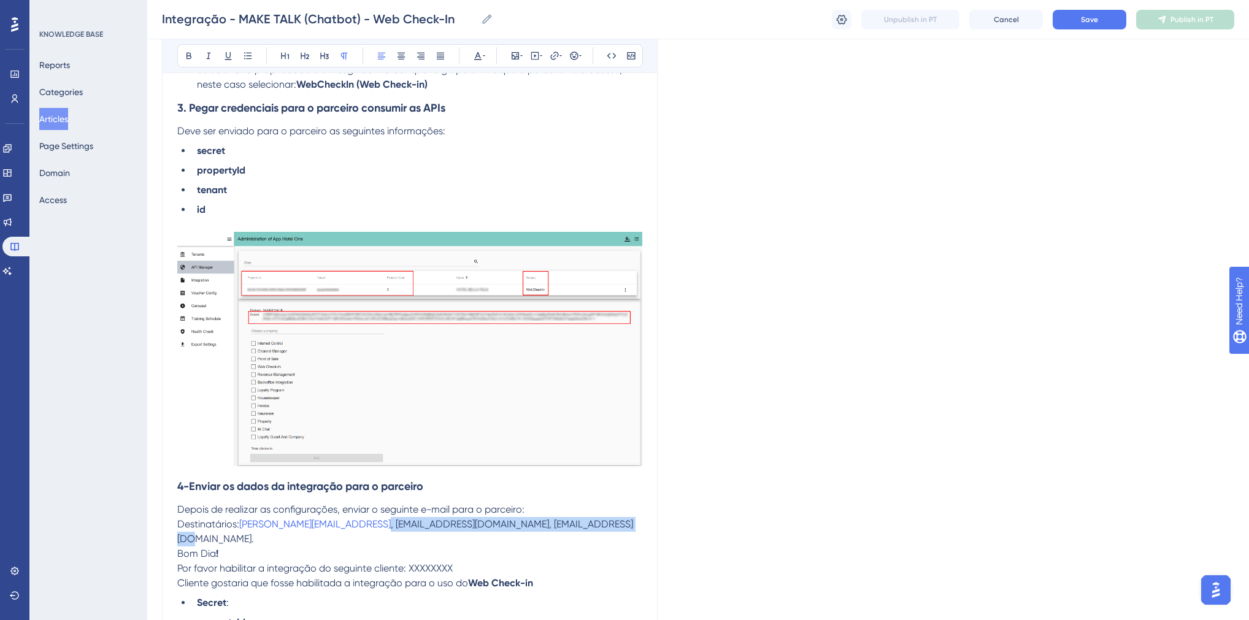
drag, startPoint x: 319, startPoint y: 513, endPoint x: 565, endPoint y: 517, distance: 245.9
click at [565, 518] on span ", [EMAIL_ADDRESS][DOMAIN_NAME], [EMAIL_ADDRESS][DOMAIN_NAME]." at bounding box center [405, 531] width 456 height 26
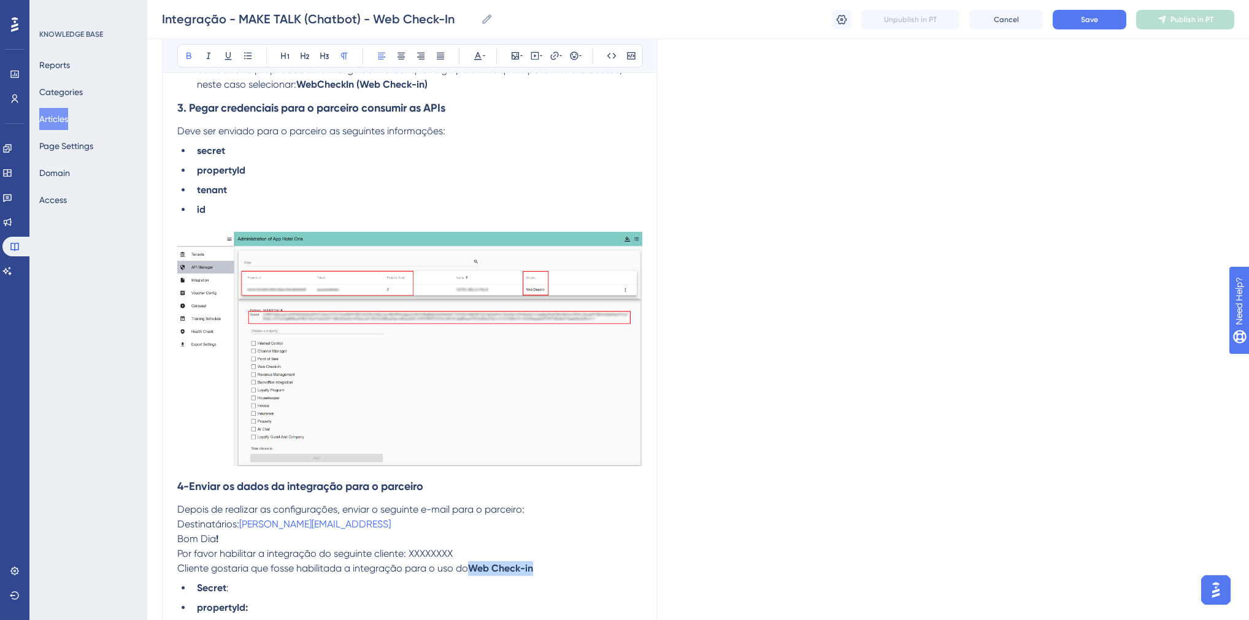
drag, startPoint x: 473, startPoint y: 557, endPoint x: 534, endPoint y: 558, distance: 60.7
click at [533, 562] on strong "Web Check-in" at bounding box center [500, 568] width 65 height 12
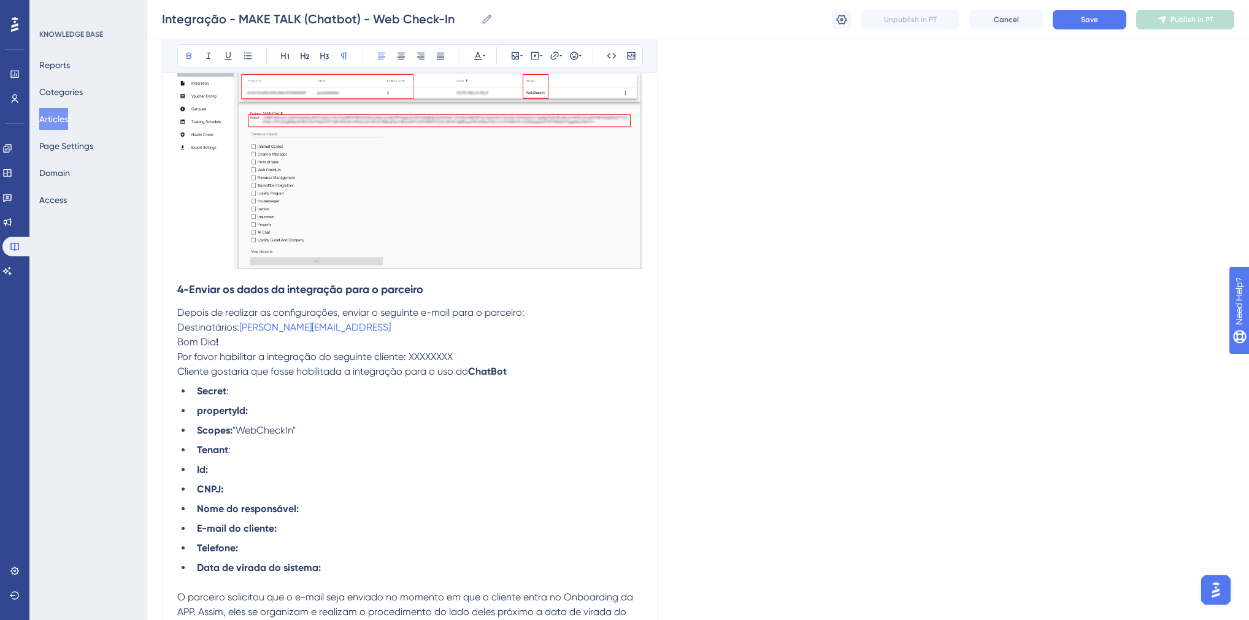
scroll to position [1128, 0]
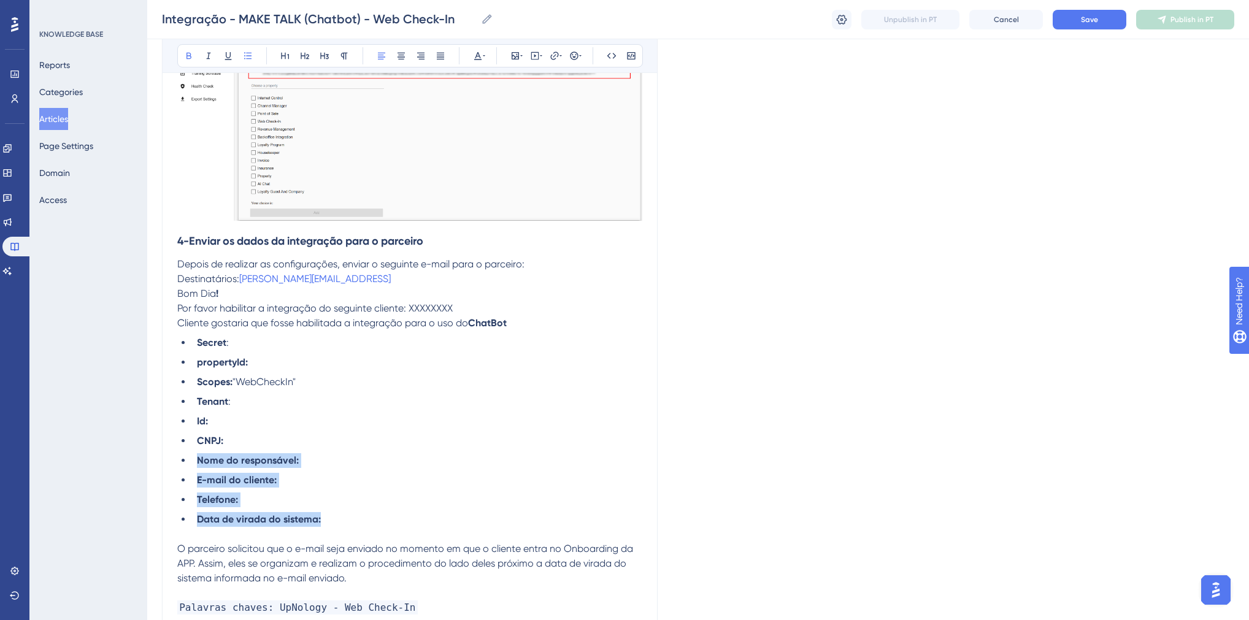
drag, startPoint x: 329, startPoint y: 513, endPoint x: 198, endPoint y: 454, distance: 143.3
click at [198, 454] on ul "Secret : propertyId: Scopes: "WebCheckIn" Tenant : Id: CNPJ: Nome do responsáve…" at bounding box center [409, 430] width 465 height 191
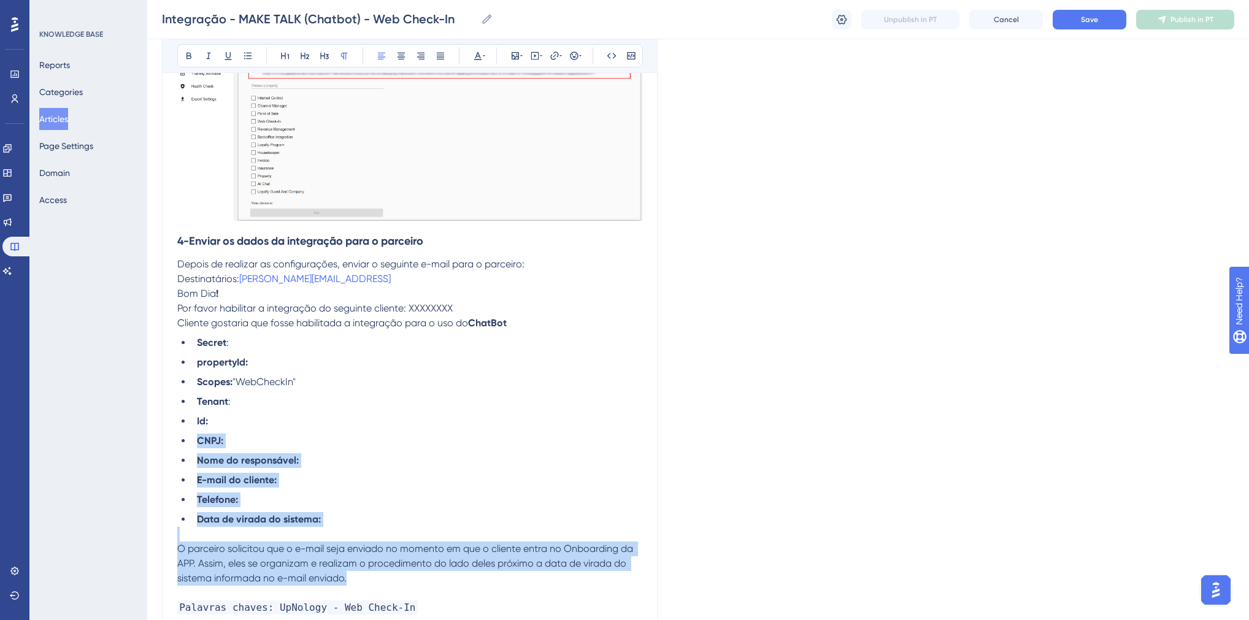
drag, startPoint x: 356, startPoint y: 576, endPoint x: 199, endPoint y: 435, distance: 211.4
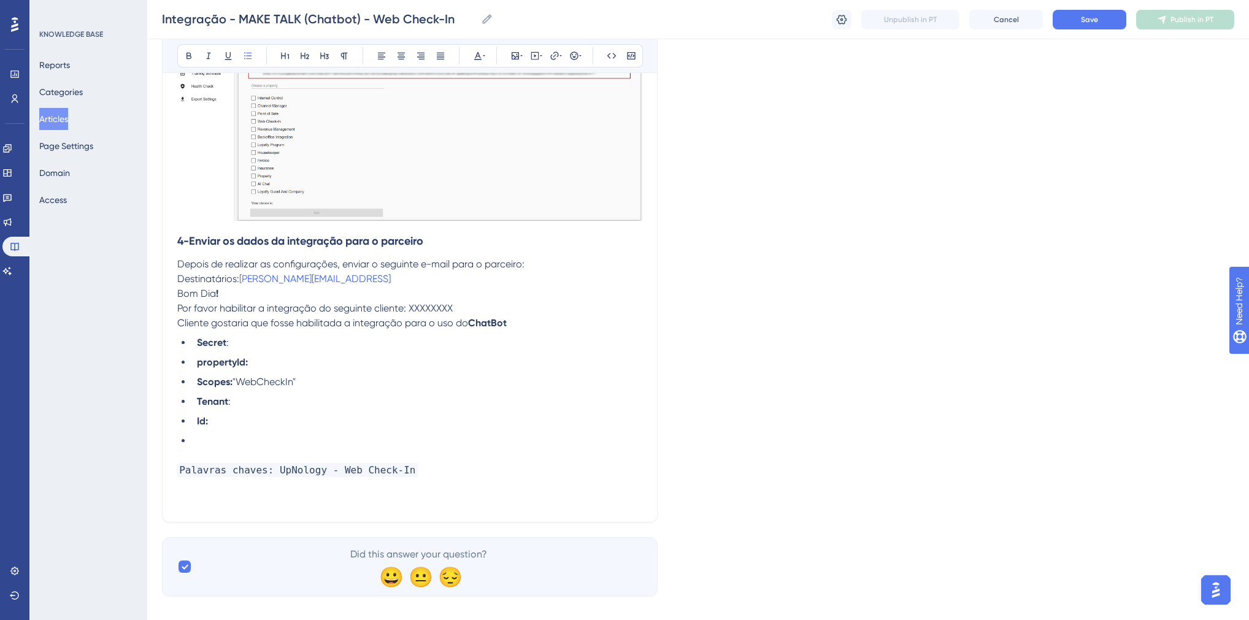
scroll to position [1115, 0]
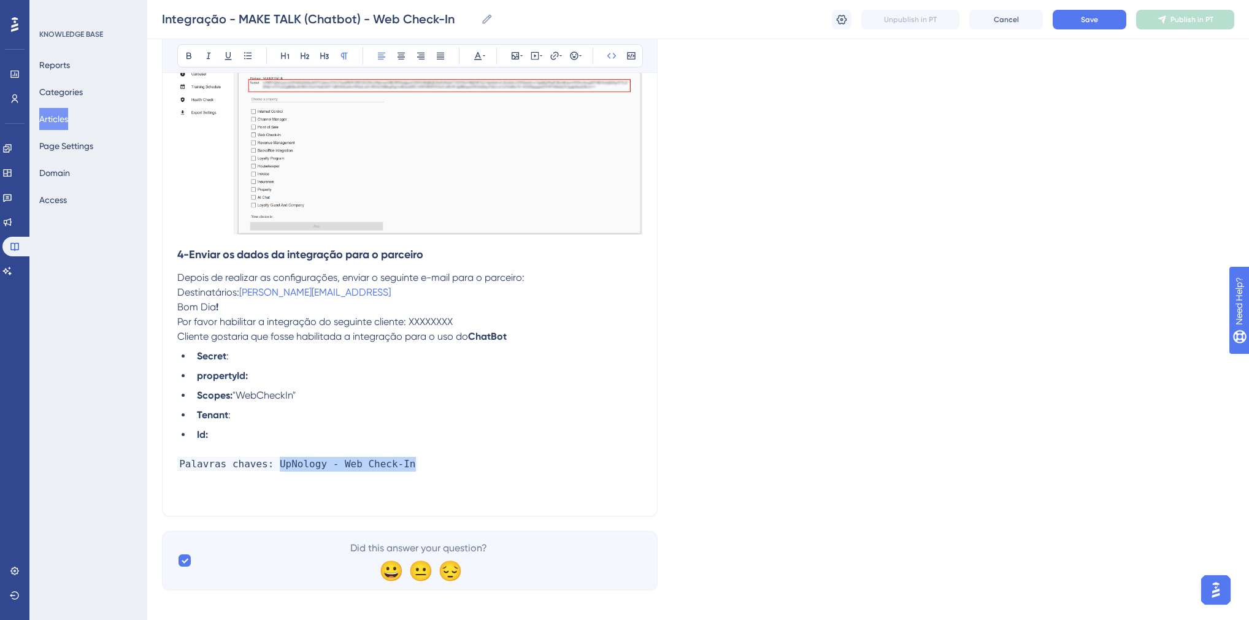
drag, startPoint x: 272, startPoint y: 456, endPoint x: 392, endPoint y: 456, distance: 120.8
click at [392, 457] on span "Palavras chaves: UpNology - Web Check-In" at bounding box center [297, 464] width 240 height 14
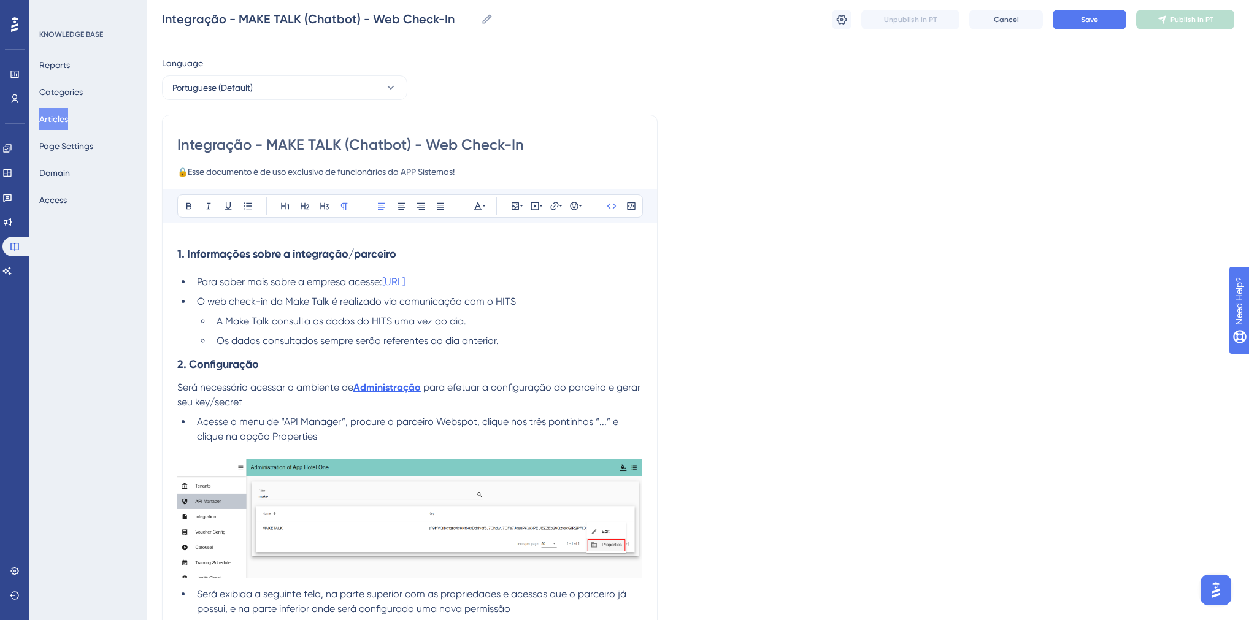
scroll to position [0, 0]
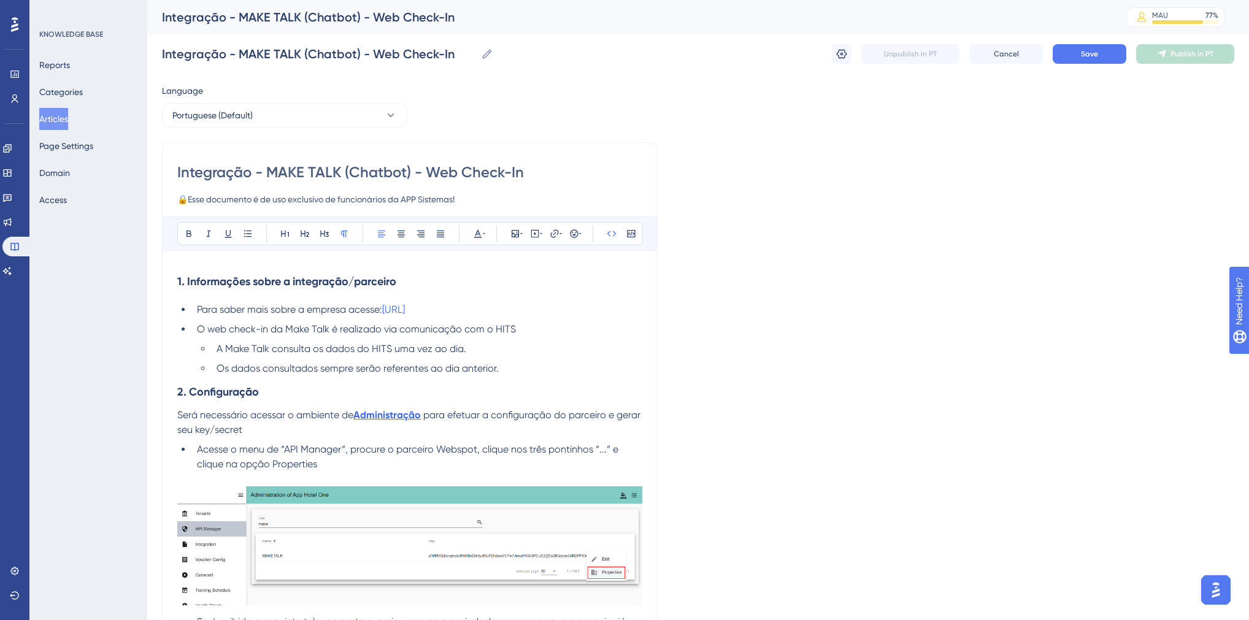
click at [491, 307] on li "Para saber mais sobre a empresa acesse: [URL]" at bounding box center [417, 309] width 450 height 15
click at [313, 346] on span "A Make Talk consulta os dados do HITS uma vez ao dia." at bounding box center [341, 349] width 250 height 12
click at [197, 330] on span "O web check-in da Make Talk é realizado via comunicação com o HITS" at bounding box center [356, 329] width 319 height 12
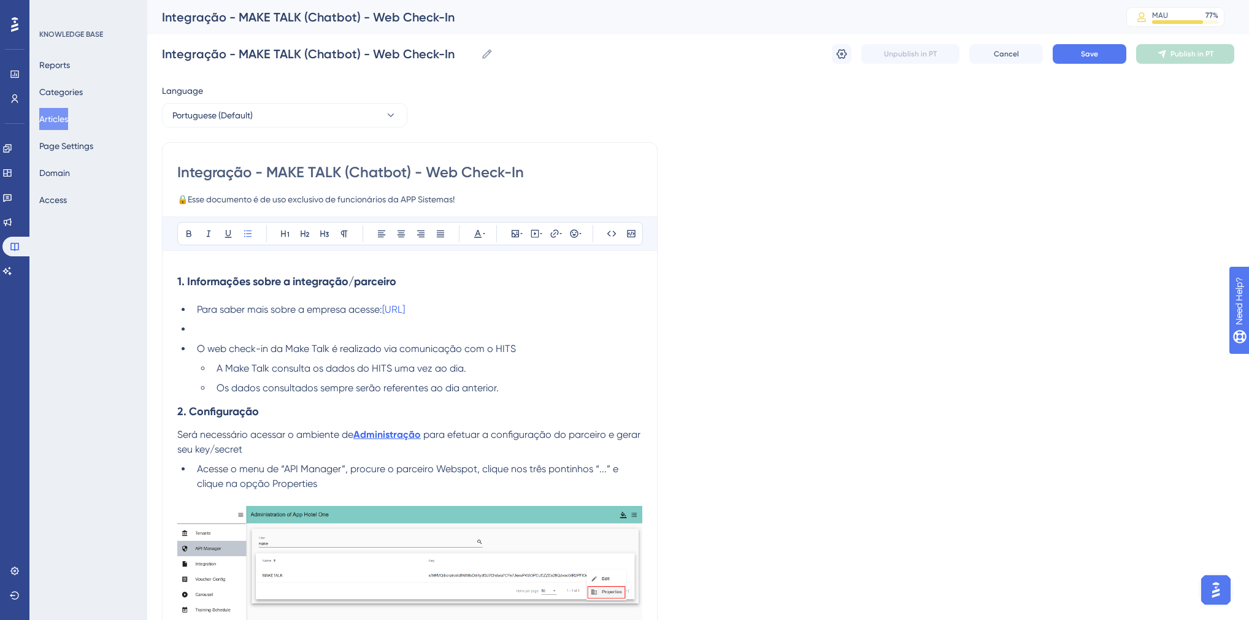
click at [241, 329] on li at bounding box center [417, 329] width 450 height 15
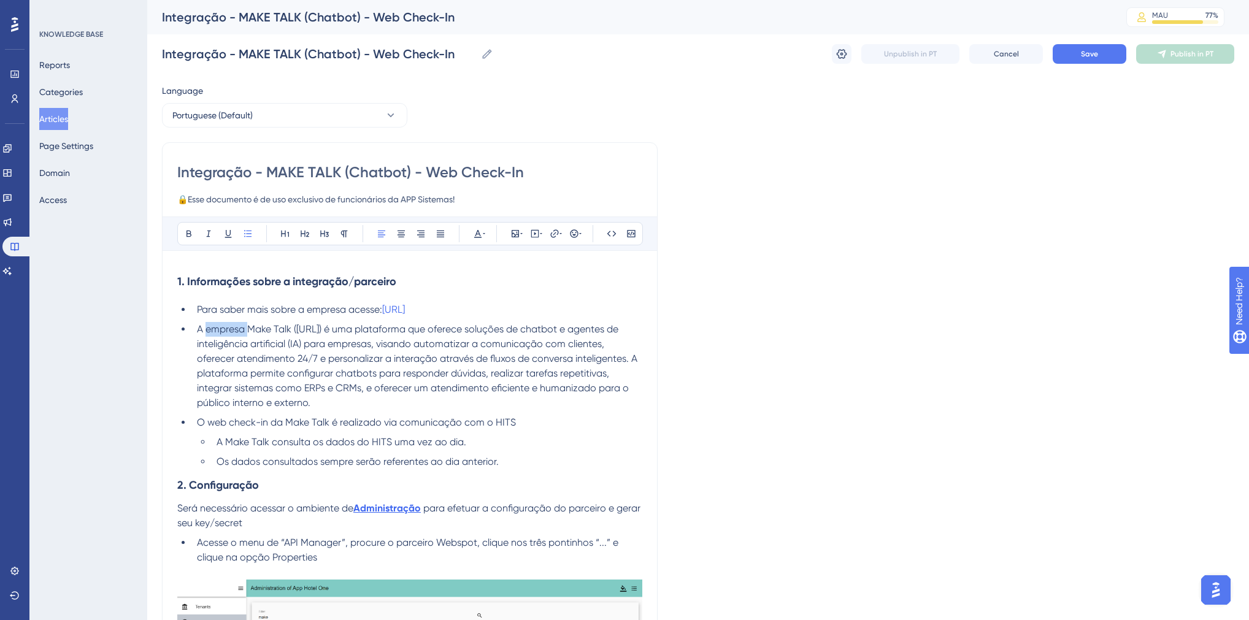
drag, startPoint x: 248, startPoint y: 329, endPoint x: 204, endPoint y: 332, distance: 43.6
click at [204, 332] on span "A empresa Make Talk ([URL]) é uma plataforma que oferece soluções de chatbot e …" at bounding box center [418, 365] width 443 height 85
drag, startPoint x: 307, startPoint y: 328, endPoint x: 249, endPoint y: 329, distance: 58.3
click at [249, 329] on span "A Make Talk ([URL]) é uma plataforma que oferece soluções de chatbot e agentes …" at bounding box center [414, 365] width 435 height 85
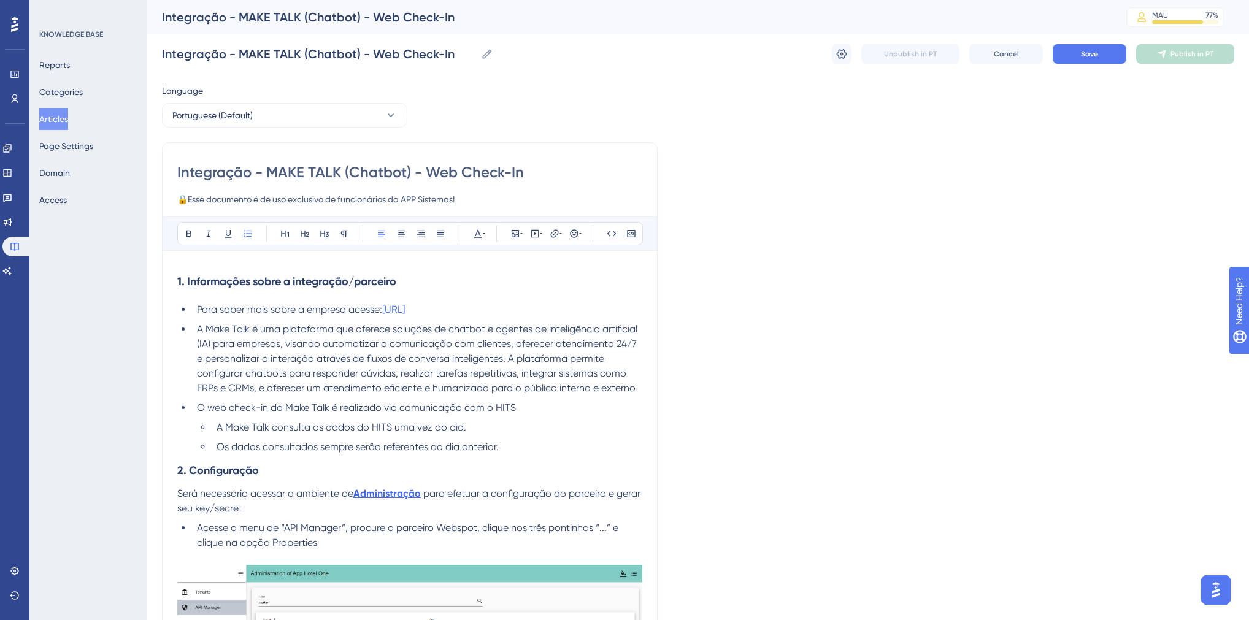
click at [451, 331] on span "A Make Talk é uma plataforma que oferece soluções de chatbot e agentes de intel…" at bounding box center [418, 358] width 443 height 71
drag, startPoint x: 214, startPoint y: 343, endPoint x: 199, endPoint y: 343, distance: 15.3
click at [199, 343] on span "A Make Talk é uma plataforma que oferece soluções de ChatBot e agentes de intel…" at bounding box center [419, 358] width 445 height 71
click at [501, 358] on span "A Make Talk é uma plataforma que oferece soluções de ChatBot e agentes de intel…" at bounding box center [419, 358] width 445 height 71
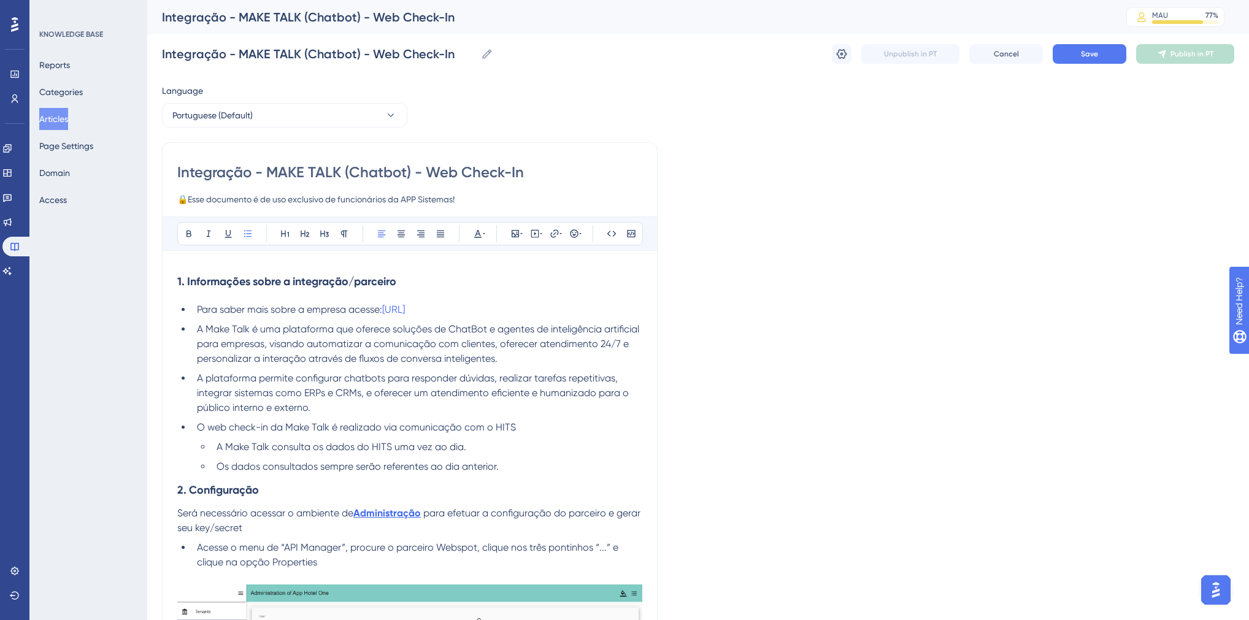
click at [346, 378] on span "A plataforma permite configurar chatbots para responder dúvidas, realizar taref…" at bounding box center [414, 392] width 434 height 41
drag, startPoint x: 362, startPoint y: 394, endPoint x: 622, endPoint y: 384, distance: 259.6
click at [622, 384] on li "A plataforma permite configurar ChatBots para responder dúvidas, realizar taref…" at bounding box center [417, 393] width 450 height 44
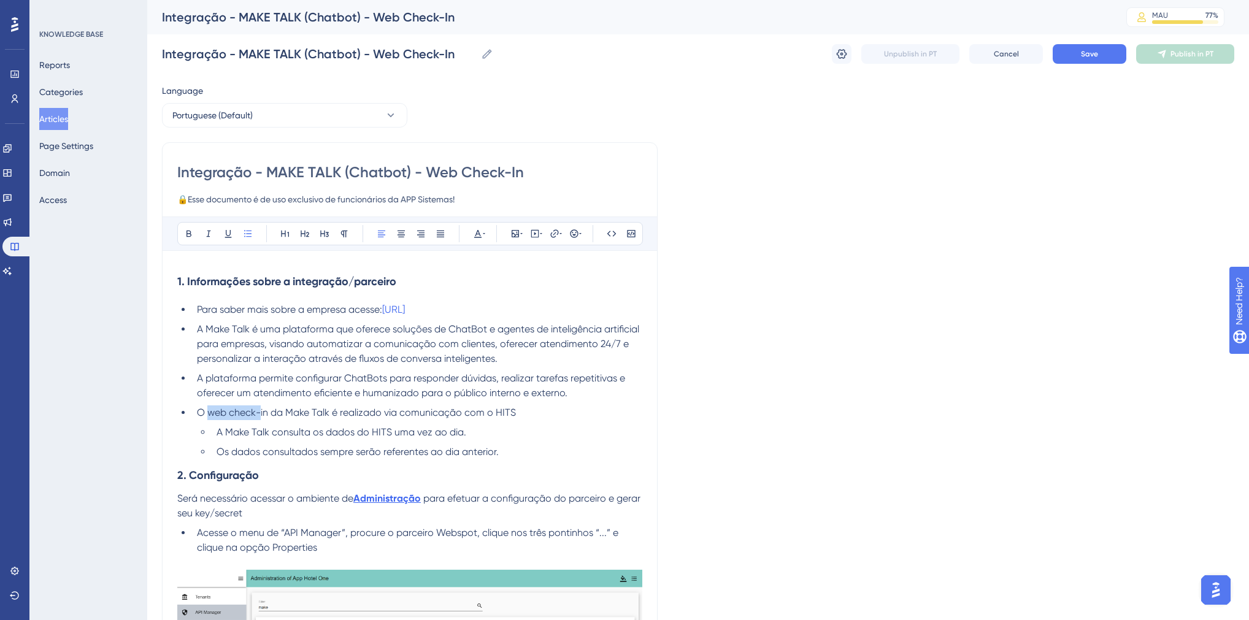
drag, startPoint x: 207, startPoint y: 413, endPoint x: 260, endPoint y: 410, distance: 52.8
click at [260, 410] on span "O web check-in da Make Talk é realizado via comunicação com o HITS" at bounding box center [356, 413] width 319 height 12
click at [265, 410] on span "O web check-in da Make Talk é realizado via comunicação com o HITS" at bounding box center [356, 413] width 319 height 12
drag, startPoint x: 267, startPoint y: 413, endPoint x: 200, endPoint y: 417, distance: 67.6
click at [200, 417] on li "O web check-in da Make Talk é realizado via comunicação com o HITS" at bounding box center [417, 412] width 450 height 15
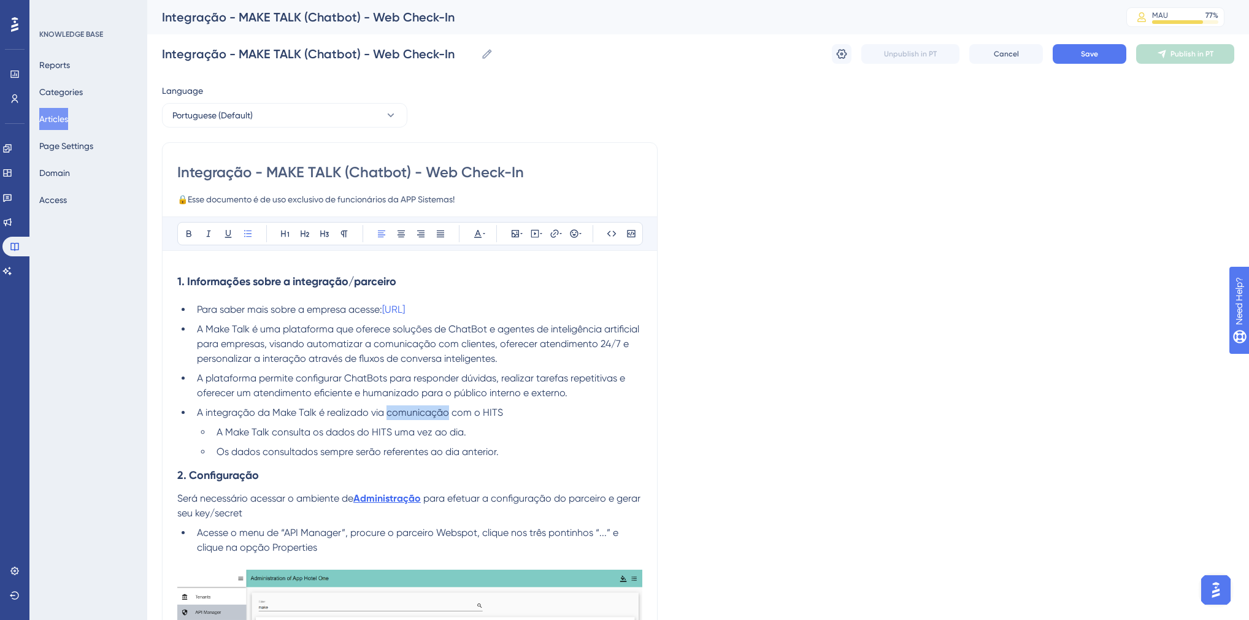
drag, startPoint x: 388, startPoint y: 413, endPoint x: 446, endPoint y: 412, distance: 58.3
click at [446, 412] on span "A integração da Make Talk é realizado via comunicação com o HITS" at bounding box center [350, 413] width 306 height 12
click at [1104, 52] on button "Save" at bounding box center [1089, 54] width 74 height 20
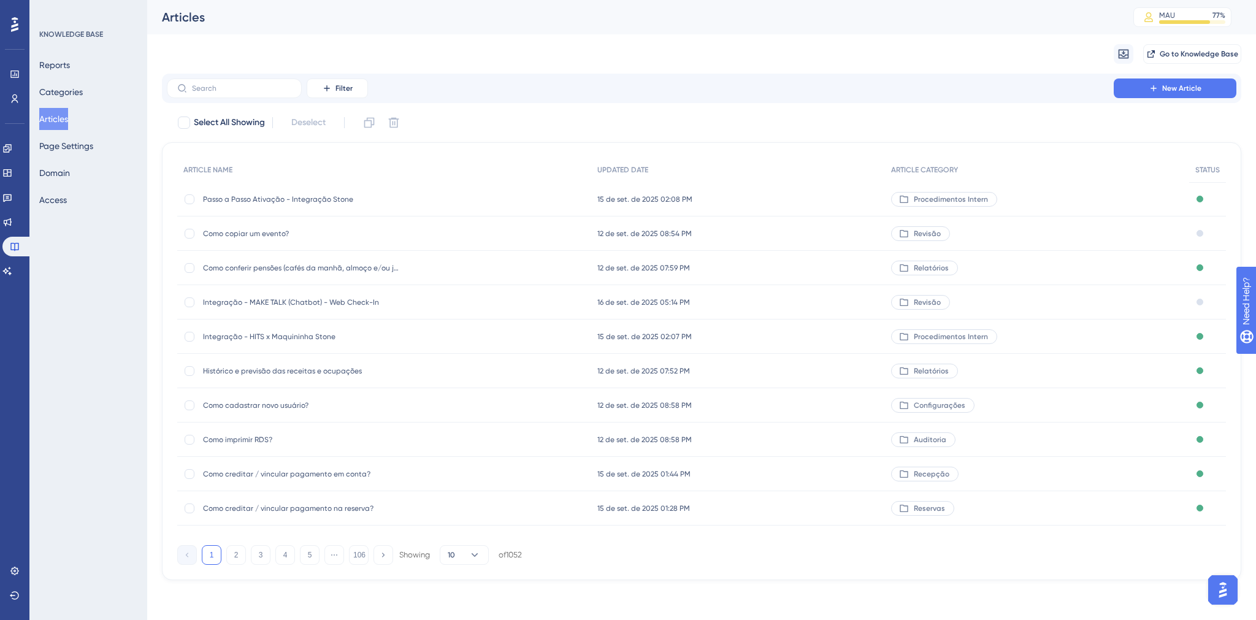
click at [289, 302] on span "Integração - MAKE TALK (Chatbot) - Web Check-In" at bounding box center [301, 302] width 196 height 10
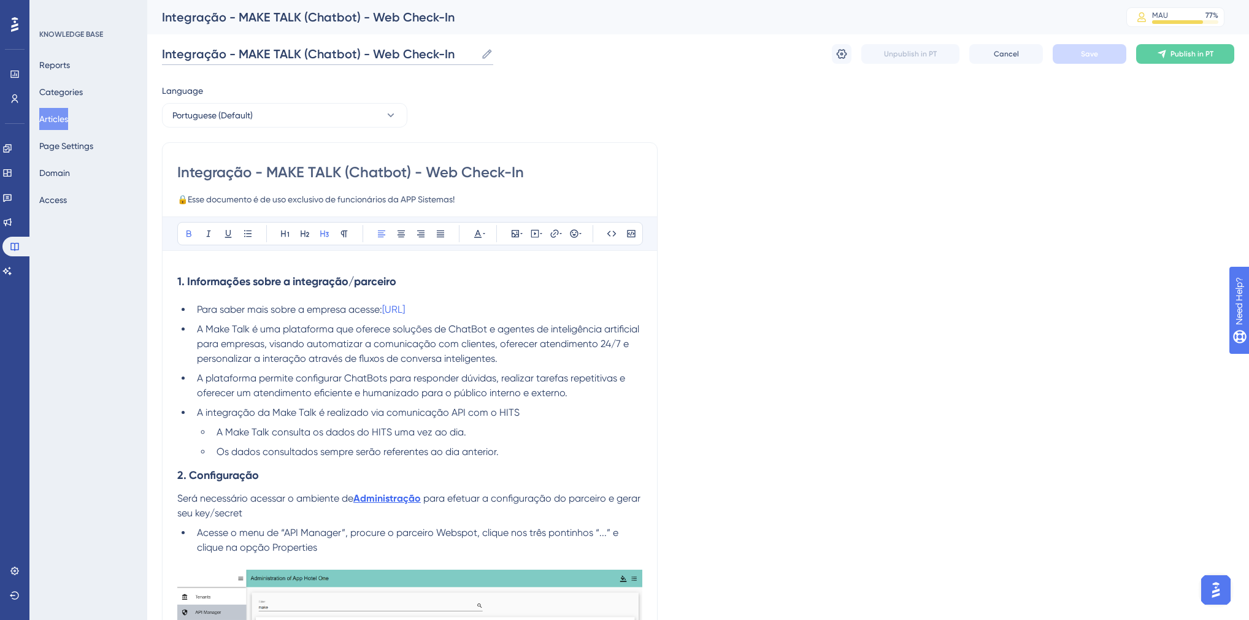
drag, startPoint x: 354, startPoint y: 56, endPoint x: 307, endPoint y: 59, distance: 46.8
click at [307, 59] on input "Integração - MAKE TALK (Chatbot) - Web Check-In" at bounding box center [319, 53] width 314 height 17
click at [237, 53] on input "Integração - MAKE TALK () - Web Check-In" at bounding box center [295, 53] width 266 height 17
paste input "Chatbot"
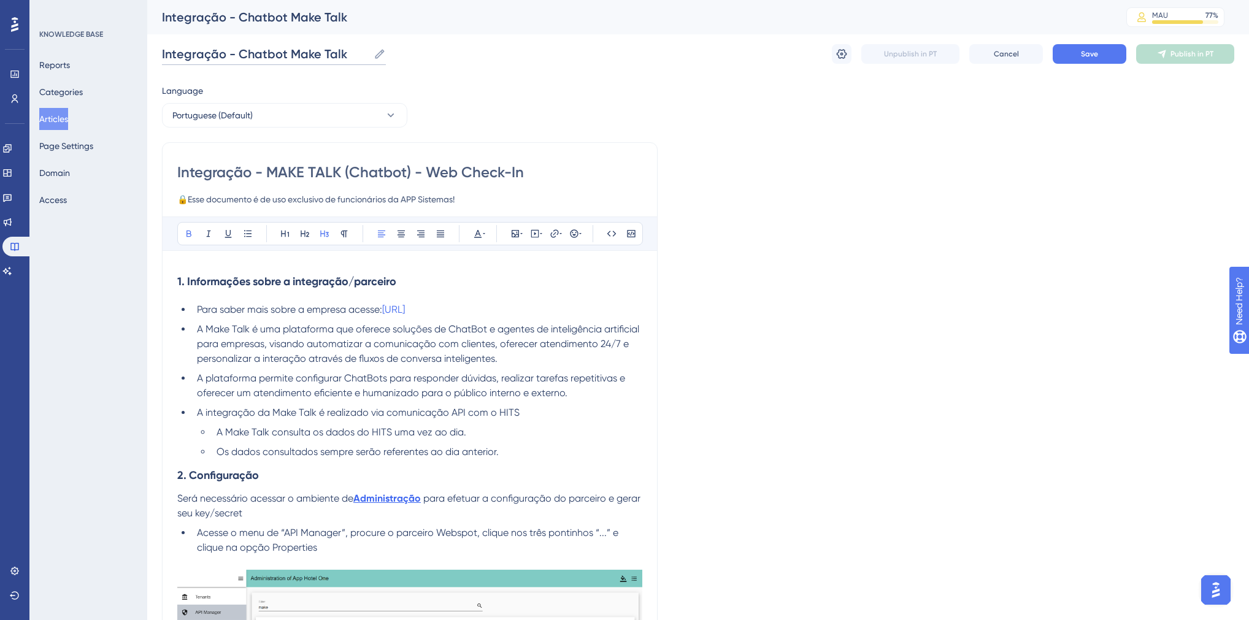
click at [283, 52] on input "Integração - Chatbot Make Talk" at bounding box center [265, 53] width 207 height 17
click at [270, 56] on input "Integração - Chatbot Make Talk" at bounding box center [265, 53] width 207 height 17
click at [267, 55] on input "Integração - ChatBot Make Talk" at bounding box center [265, 53] width 207 height 17
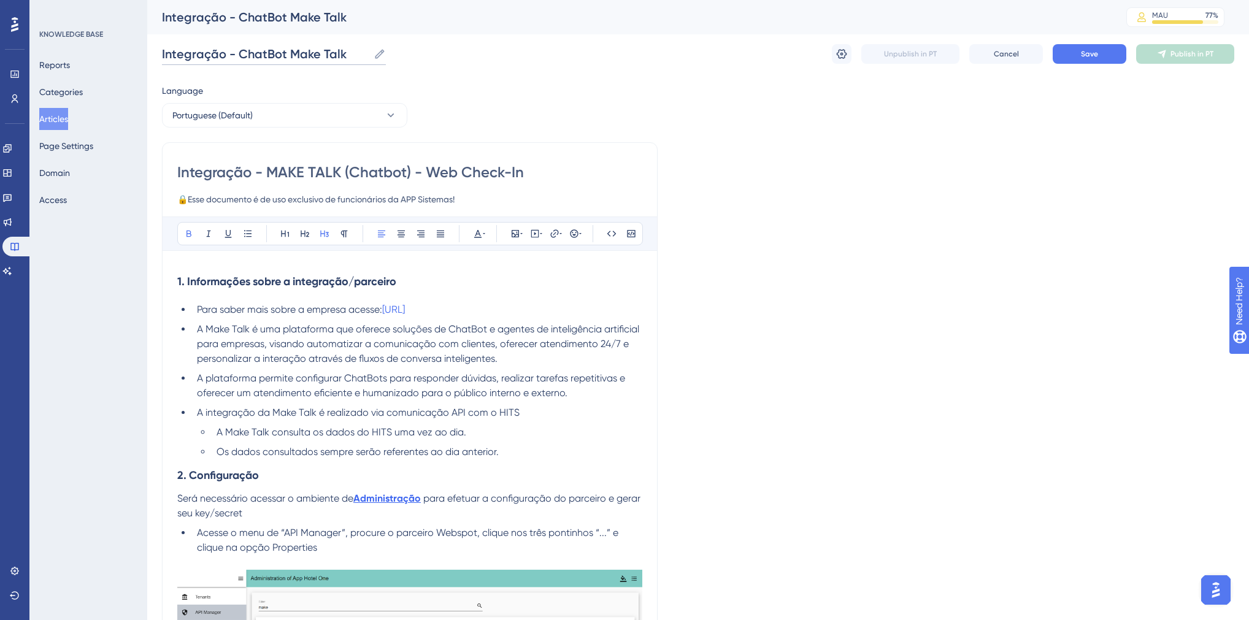
click at [267, 55] on input "Integração - ChatBot Make Talk" at bounding box center [265, 53] width 207 height 17
type input "Integração - ChatBot Make Talk"
click at [322, 171] on input "Integração - MAKE TALK (Chatbot) - Web Check-In" at bounding box center [409, 173] width 465 height 20
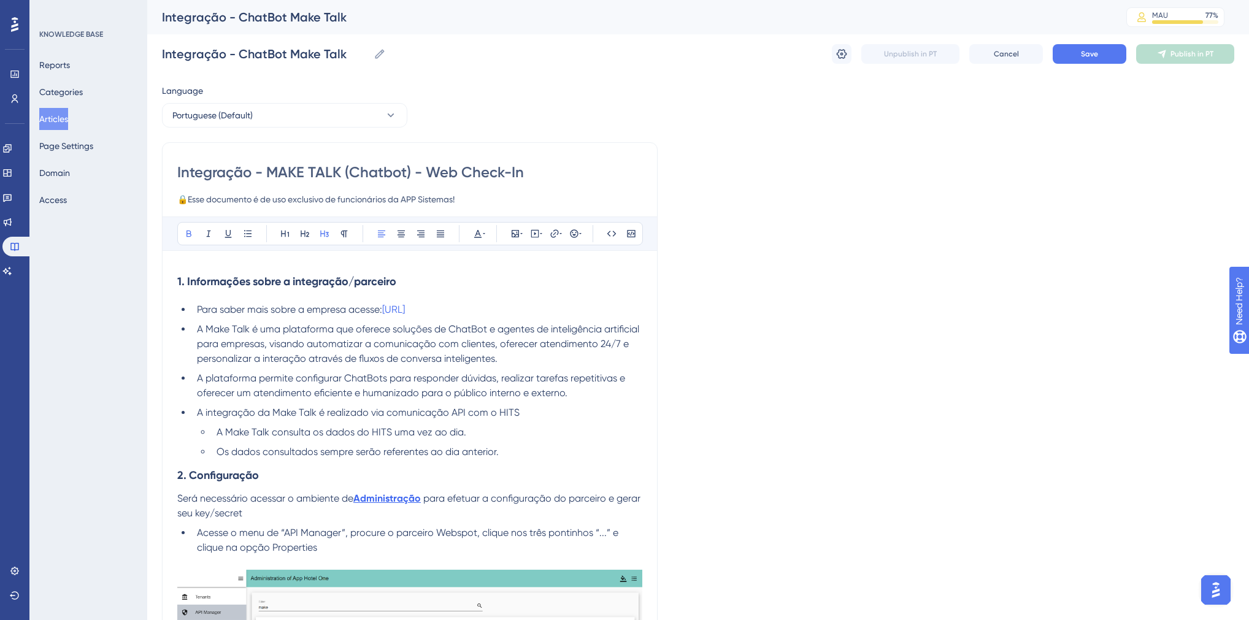
click at [322, 171] on input "Integração - MAKE TALK (Chatbot) - Web Check-In" at bounding box center [409, 173] width 465 height 20
paste input "ChatBot Make Talk"
type input "Integração - ChatBot Make Talk"
click at [1075, 56] on button "Save" at bounding box center [1089, 54] width 74 height 20
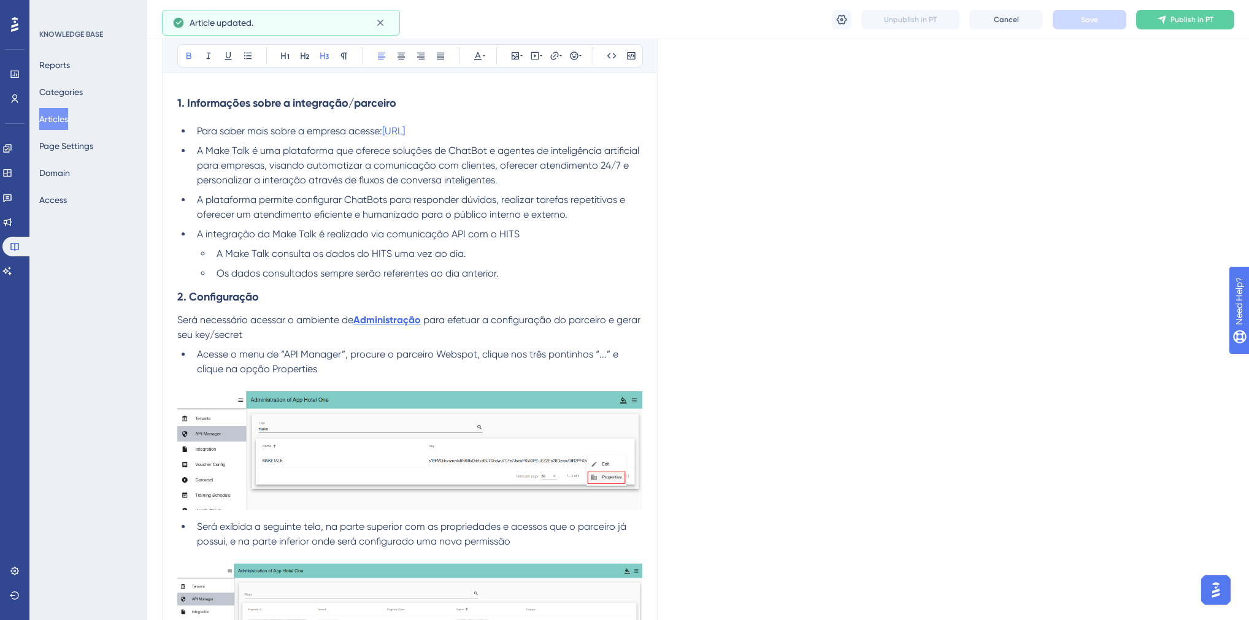
scroll to position [294, 0]
